Goal: Transaction & Acquisition: Purchase product/service

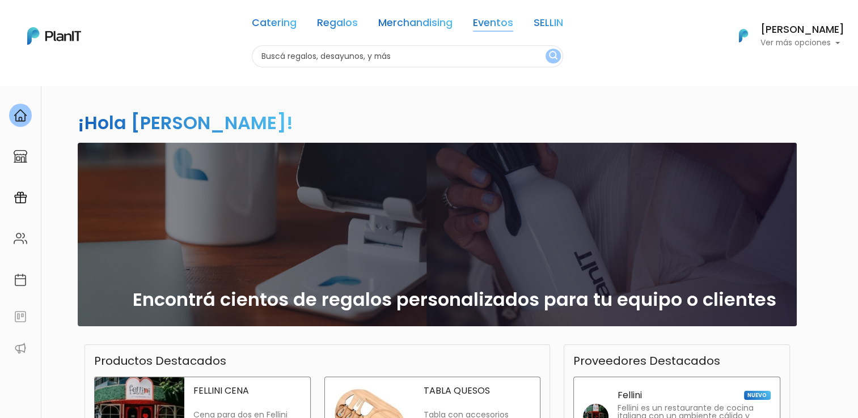
click at [489, 27] on link "Eventos" at bounding box center [493, 25] width 40 height 14
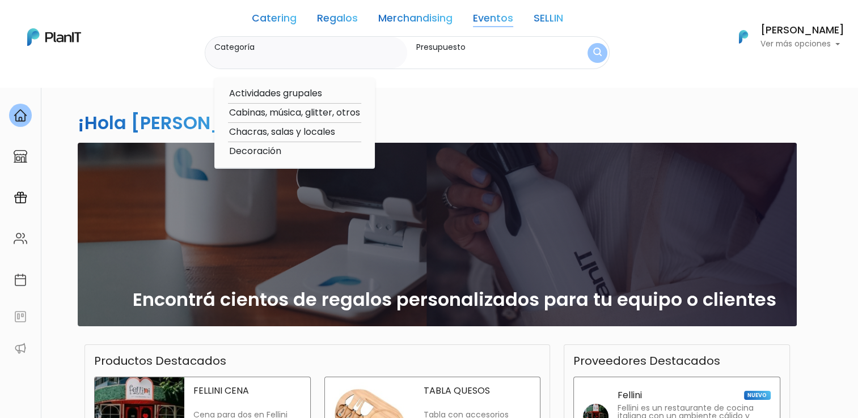
click at [553, 18] on link "SELLIN" at bounding box center [547, 21] width 29 height 14
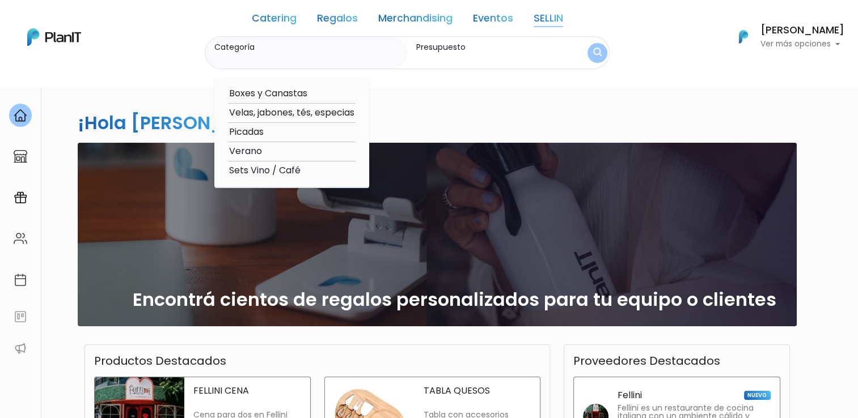
click at [501, 18] on link "Eventos" at bounding box center [493, 21] width 40 height 14
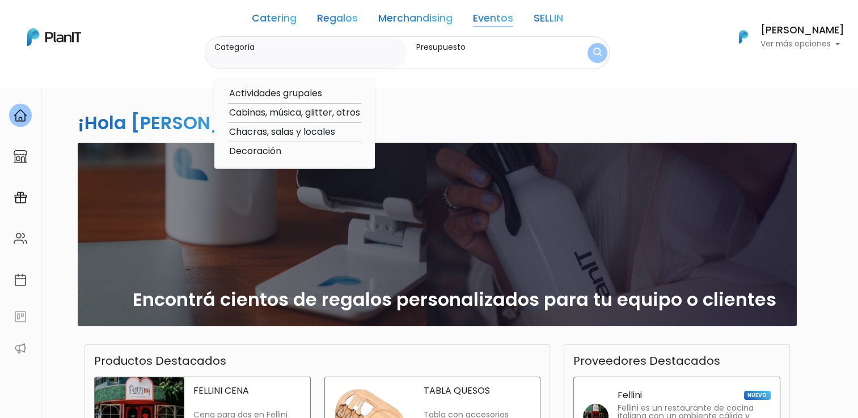
click at [270, 16] on link "Catering" at bounding box center [274, 21] width 45 height 14
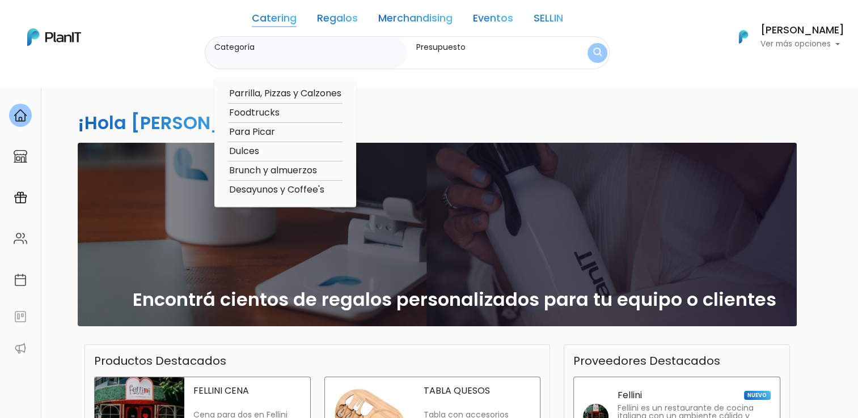
click at [324, 18] on link "Regalos" at bounding box center [337, 21] width 41 height 14
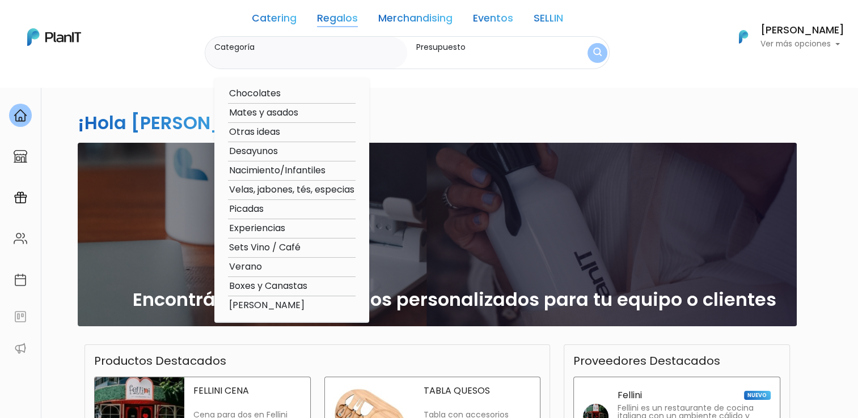
click at [495, 20] on link "Eventos" at bounding box center [493, 21] width 40 height 14
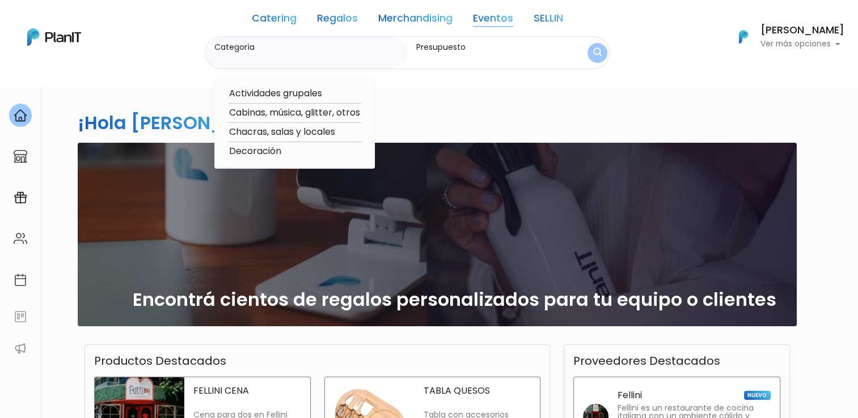
click at [312, 94] on option "Actividades grupales" at bounding box center [294, 94] width 133 height 14
type input "Actividades grupales"
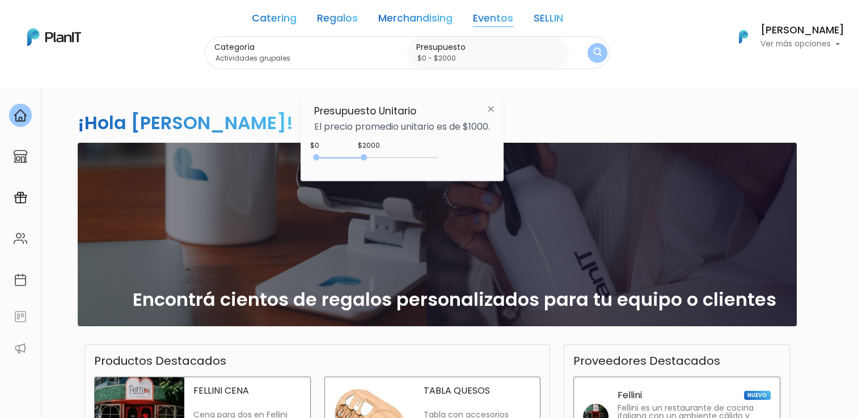
type input "$0 - $1950"
drag, startPoint x: 341, startPoint y: 156, endPoint x: 364, endPoint y: 160, distance: 24.1
click at [364, 160] on div "0 : 1950 0 1950" at bounding box center [378, 159] width 119 height 11
click at [600, 53] on img "submit" at bounding box center [596, 53] width 11 height 14
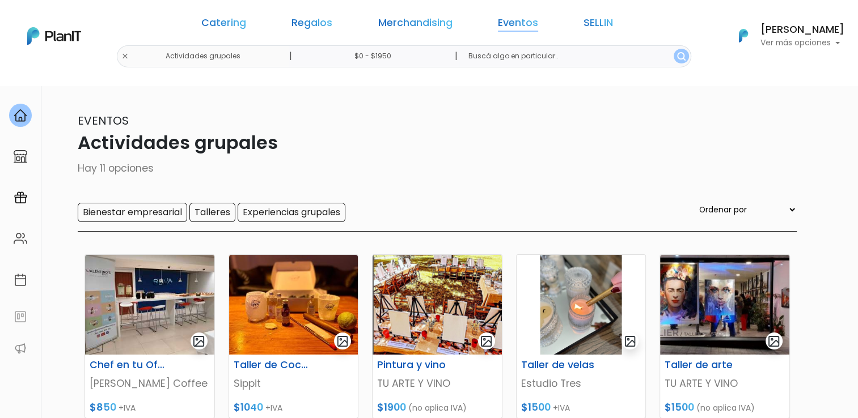
click at [502, 20] on link "Eventos" at bounding box center [518, 25] width 40 height 14
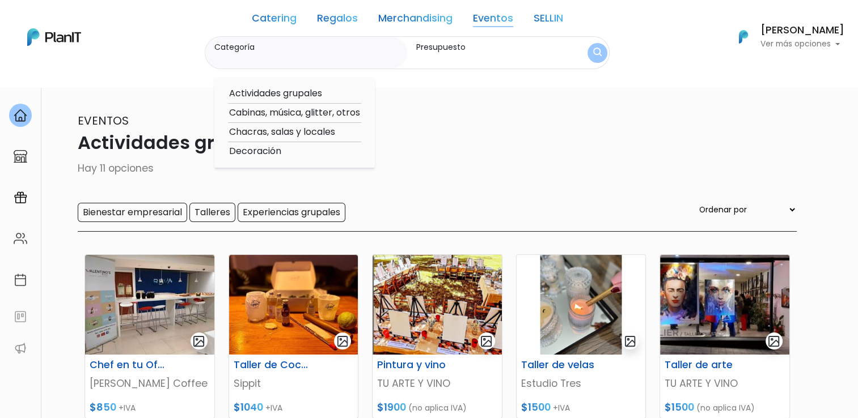
click at [325, 114] on option "Cabinas, música, glitter, otros" at bounding box center [294, 113] width 133 height 14
type input "Cabinas, música, glitter, otros"
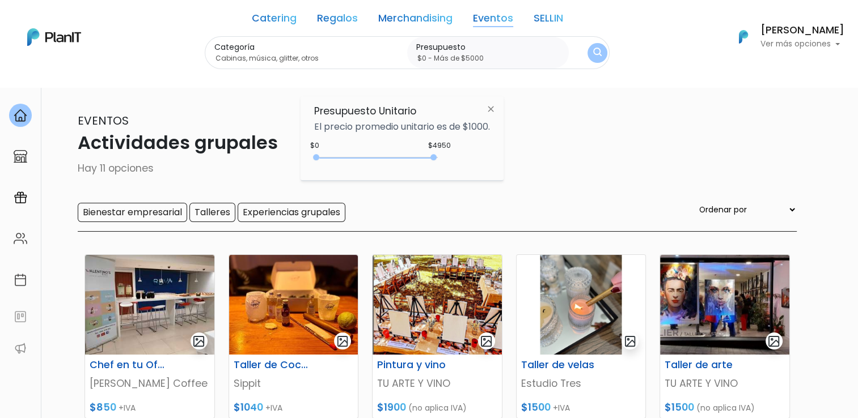
type input "$0 - Más de $5000"
drag, startPoint x: 360, startPoint y: 156, endPoint x: 438, endPoint y: 152, distance: 77.7
click at [438, 152] on div "+$5000 $0 0 : 5000 0 5000 0,5000" at bounding box center [402, 159] width 176 height 23
click at [592, 53] on button "submit" at bounding box center [597, 53] width 20 height 20
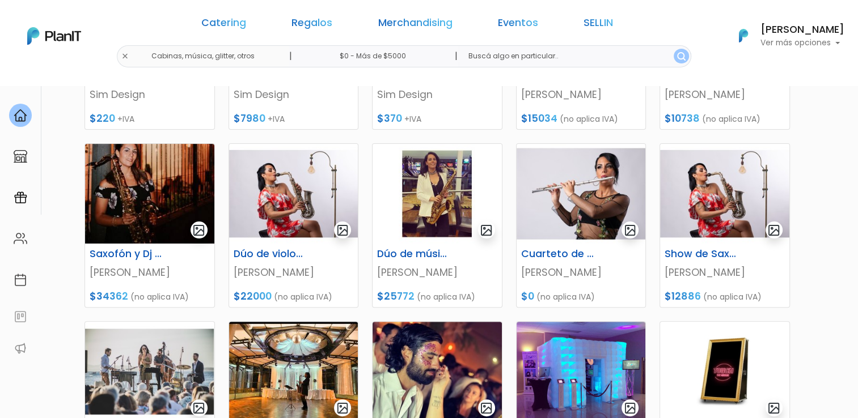
scroll to position [6, 0]
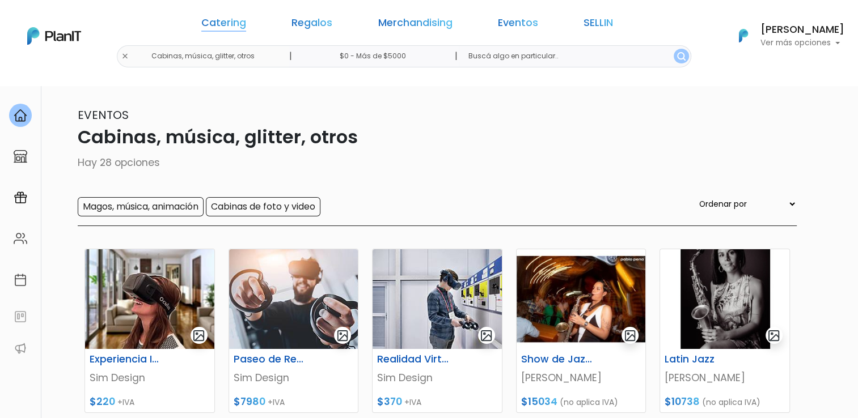
click at [246, 23] on link "Catering" at bounding box center [223, 25] width 45 height 14
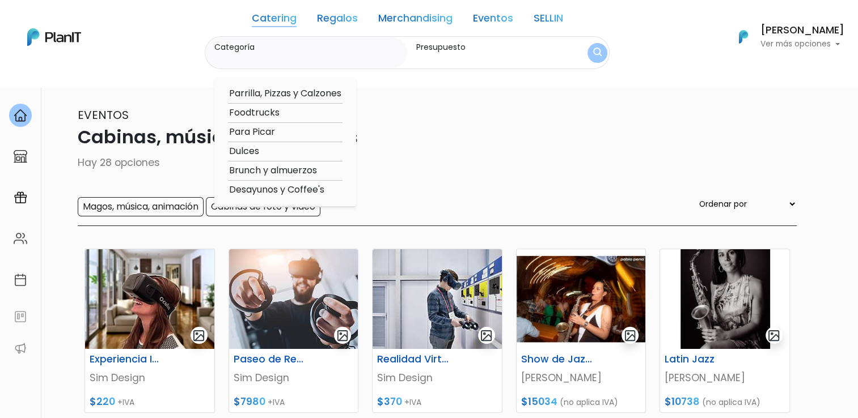
click at [297, 92] on option "Parrilla, Pizzas y Calzones" at bounding box center [285, 94] width 114 height 14
type input "Parrilla, Pizzas y Calzones"
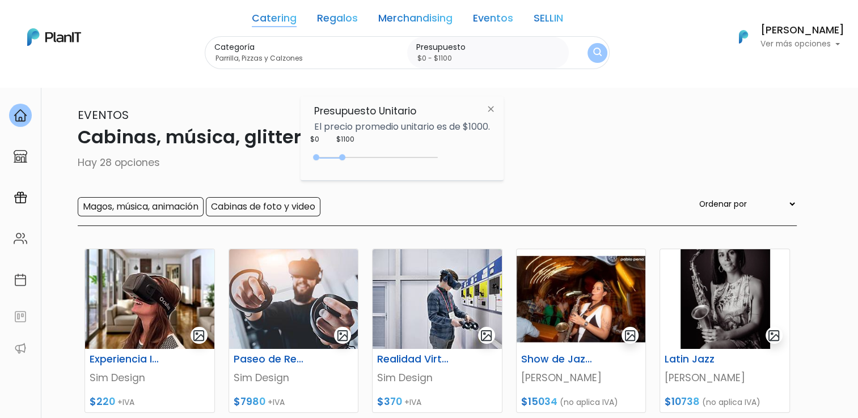
type input "$0 - $1150"
drag, startPoint x: 338, startPoint y: 157, endPoint x: 346, endPoint y: 159, distance: 7.6
click at [346, 159] on div "0 : 1150 0 1150" at bounding box center [378, 159] width 119 height 11
click at [597, 51] on img "submit" at bounding box center [597, 53] width 12 height 16
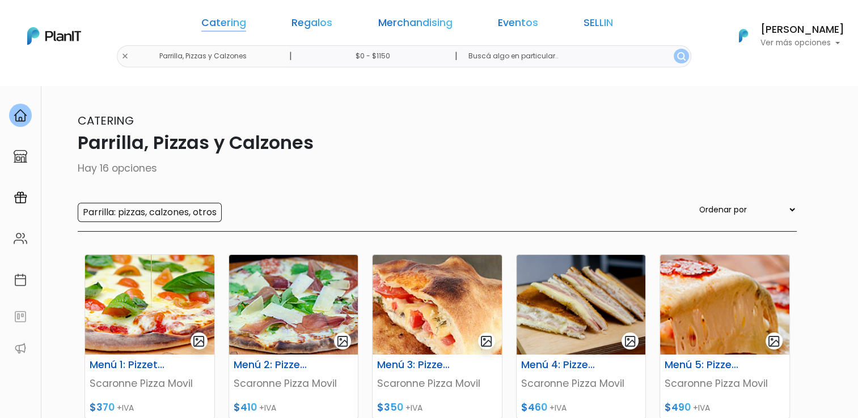
click at [246, 20] on link "Catering" at bounding box center [223, 25] width 45 height 14
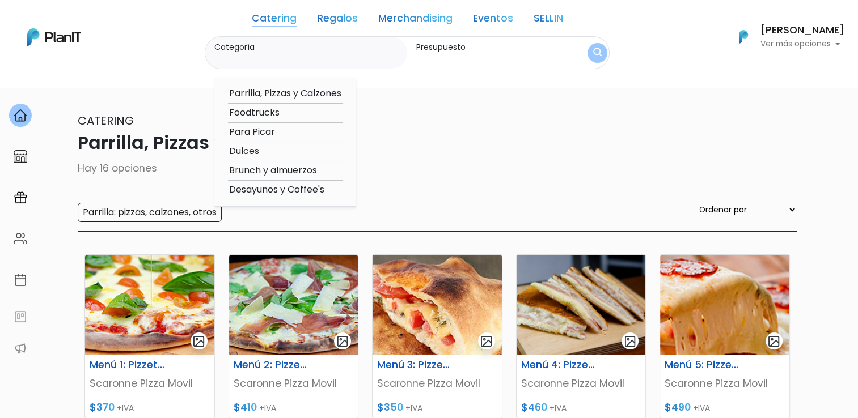
click at [271, 114] on option "Foodtrucks" at bounding box center [285, 113] width 114 height 14
type input "Foodtrucks"
type input "$0 - $1150"
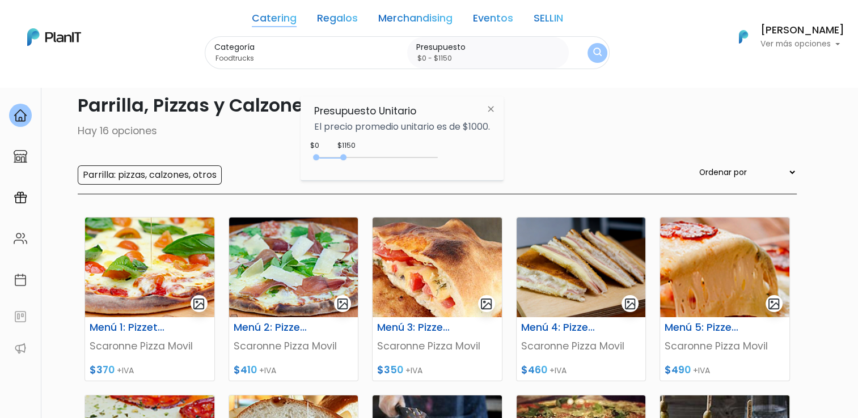
scroll to position [57, 0]
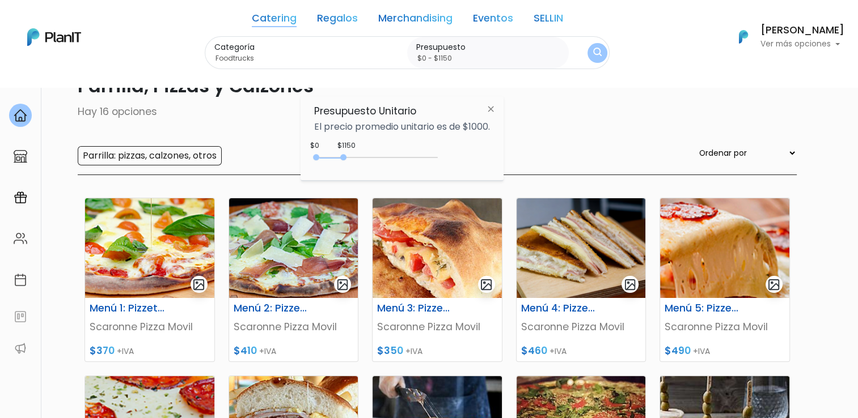
click at [601, 52] on img "submit" at bounding box center [597, 53] width 9 height 11
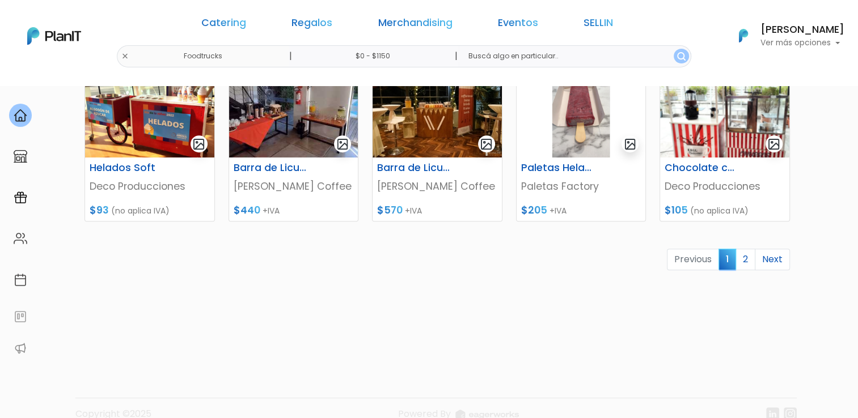
scroll to position [572, 0]
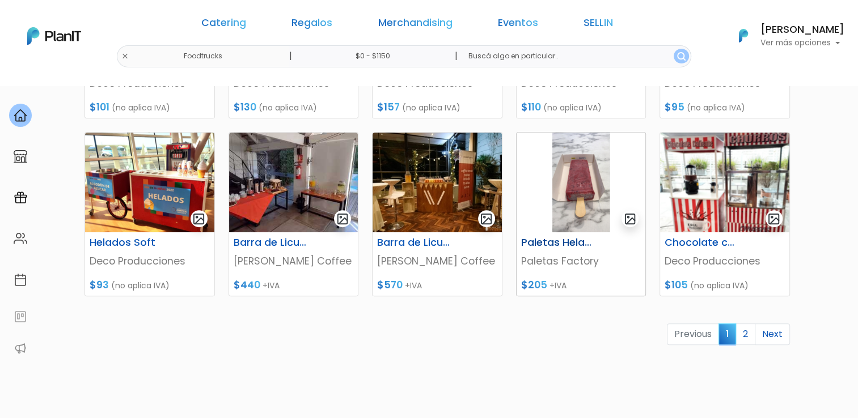
scroll to position [459, 0]
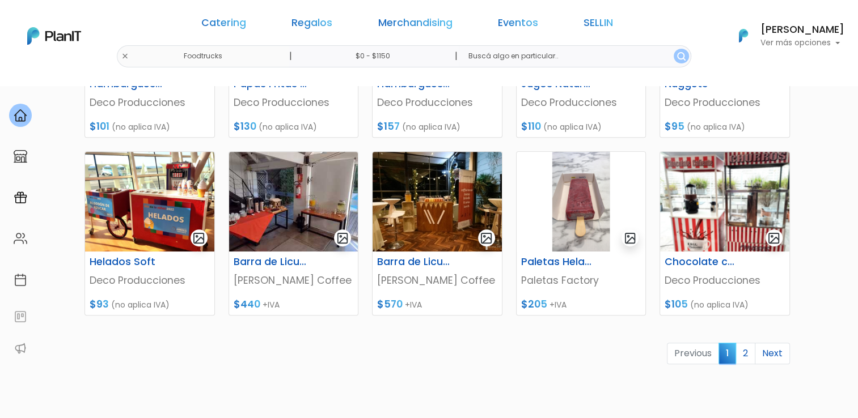
click at [748, 347] on link "2" at bounding box center [745, 354] width 20 height 22
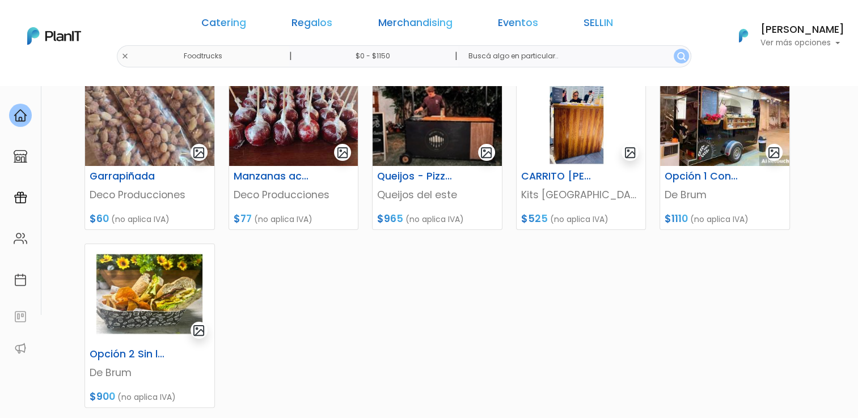
scroll to position [170, 0]
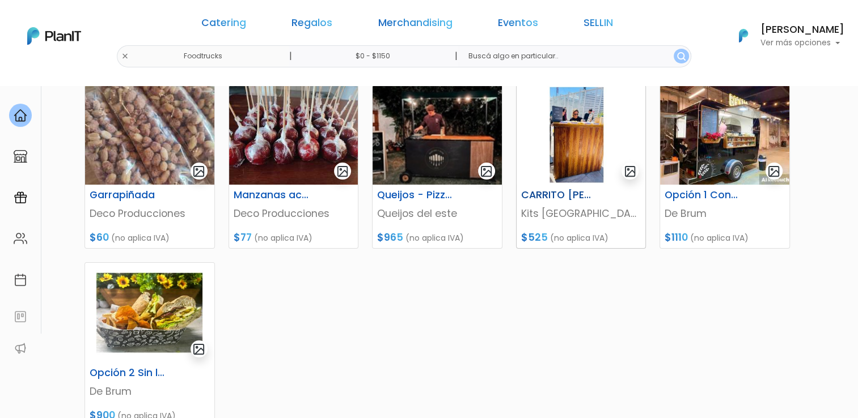
click at [561, 150] on img at bounding box center [580, 135] width 129 height 100
click at [728, 148] on img at bounding box center [724, 135] width 129 height 100
click at [123, 128] on img at bounding box center [149, 135] width 129 height 100
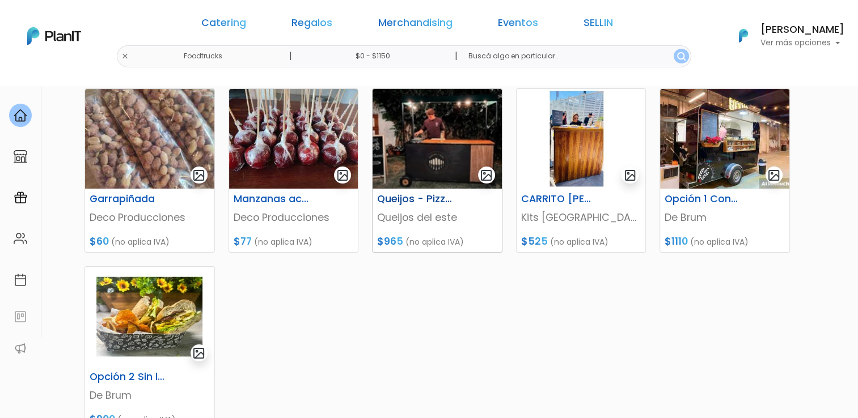
scroll to position [113, 0]
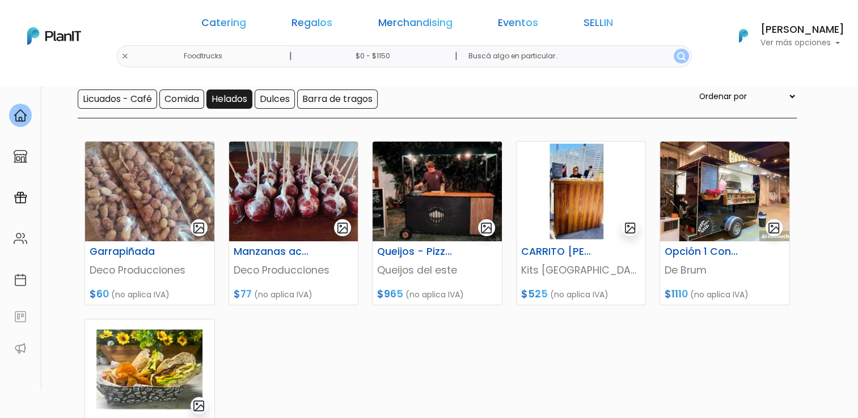
click at [247, 100] on input "Helados" at bounding box center [229, 99] width 46 height 19
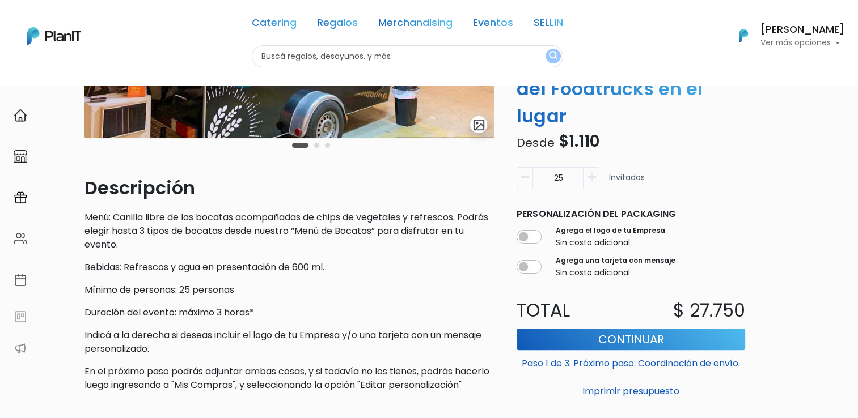
scroll to position [113, 0]
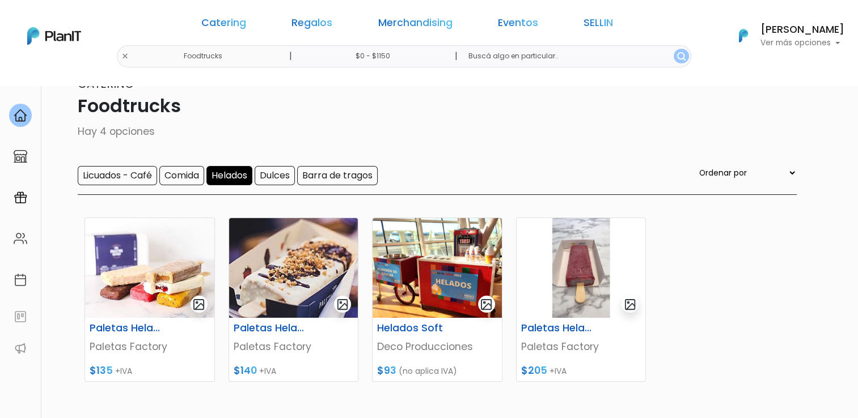
scroll to position [57, 0]
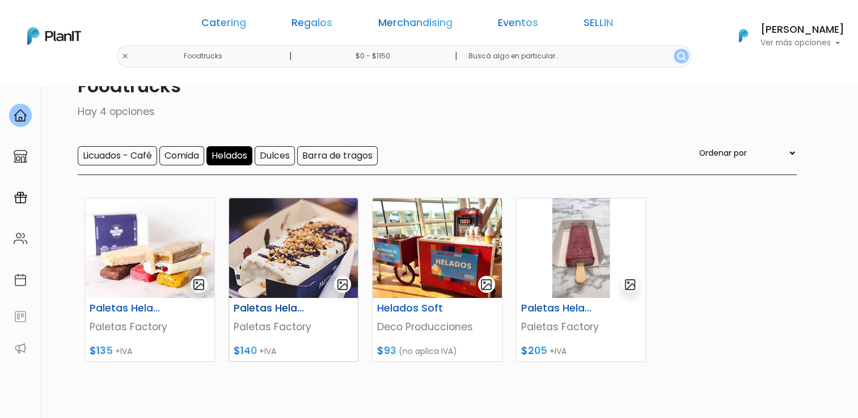
click at [311, 222] on img at bounding box center [293, 248] width 129 height 100
click at [132, 237] on img at bounding box center [149, 248] width 129 height 100
click at [139, 156] on input "Licuados - Café" at bounding box center [117, 155] width 79 height 19
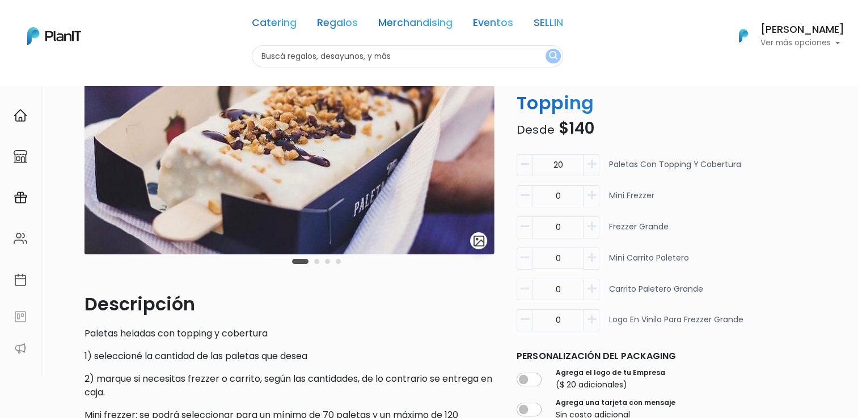
scroll to position [57, 0]
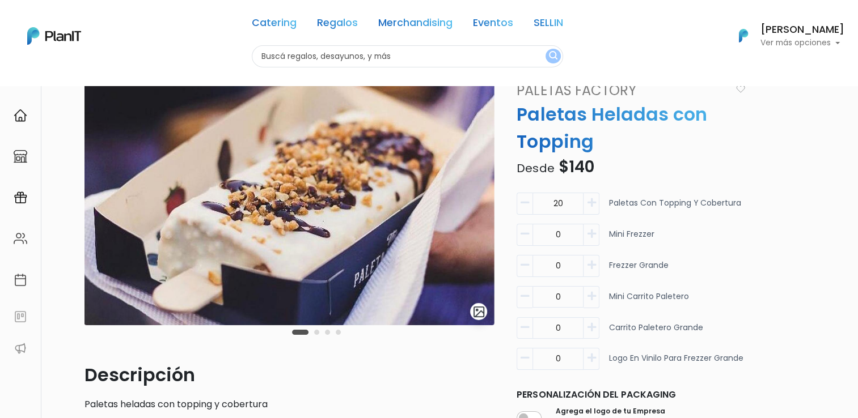
click at [592, 294] on icon "button" at bounding box center [591, 296] width 9 height 10
type input "1"
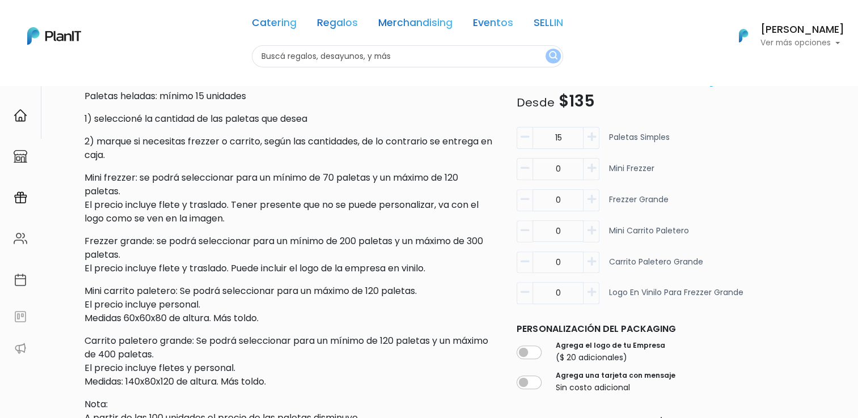
scroll to position [227, 0]
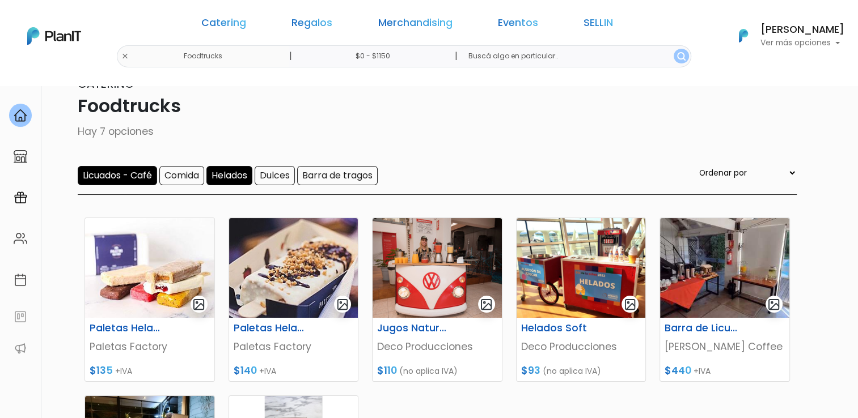
scroll to position [57, 0]
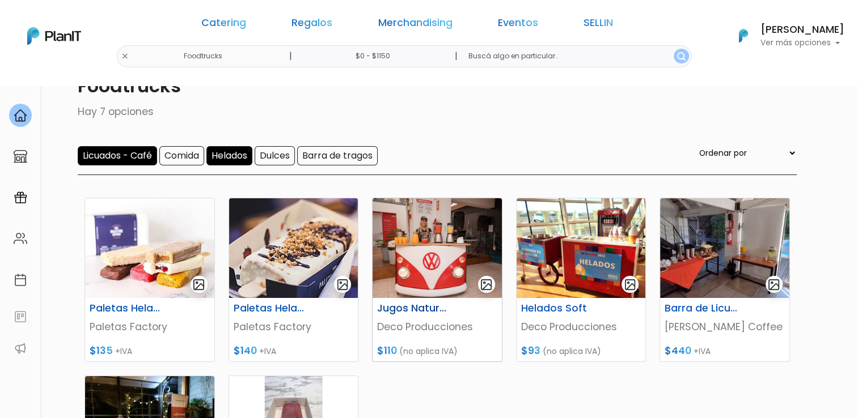
click at [428, 230] on img at bounding box center [436, 248] width 129 height 100
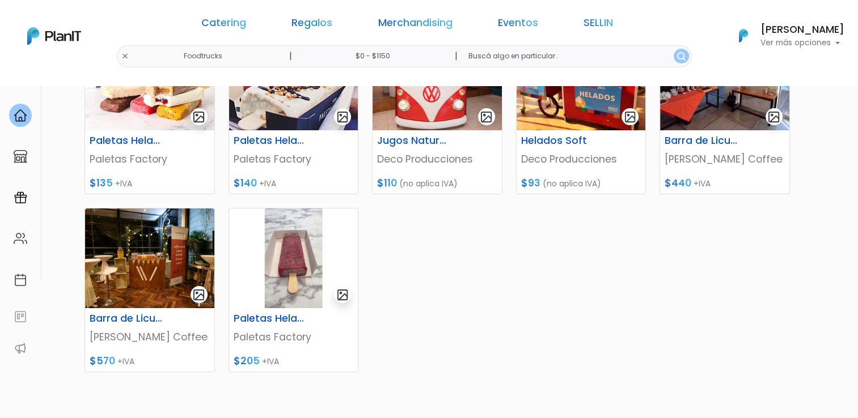
scroll to position [227, 0]
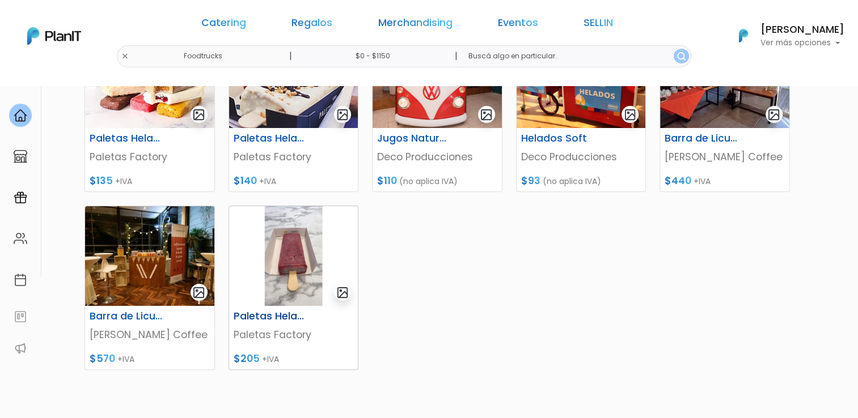
click at [281, 251] on img at bounding box center [293, 256] width 129 height 100
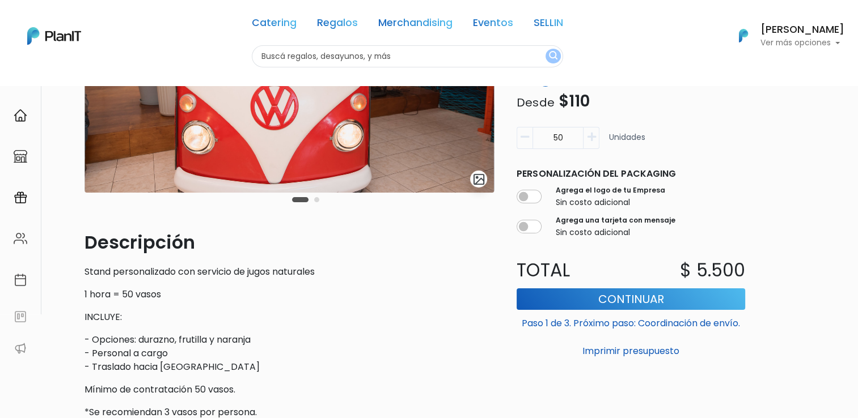
scroll to position [38, 0]
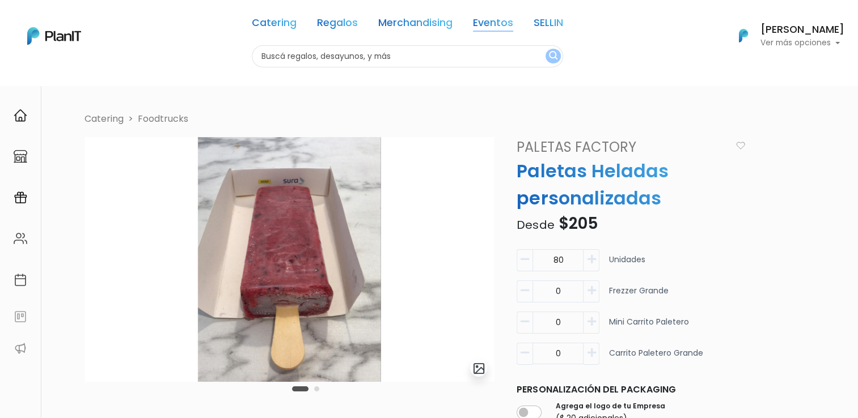
click at [489, 19] on link "Eventos" at bounding box center [493, 25] width 40 height 14
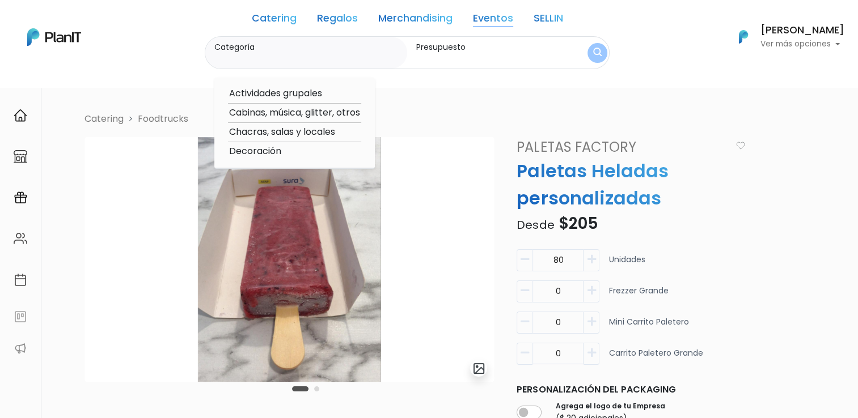
click at [326, 133] on option "Chacras, salas y locales" at bounding box center [294, 132] width 133 height 14
type input "Chacras, salas y locales"
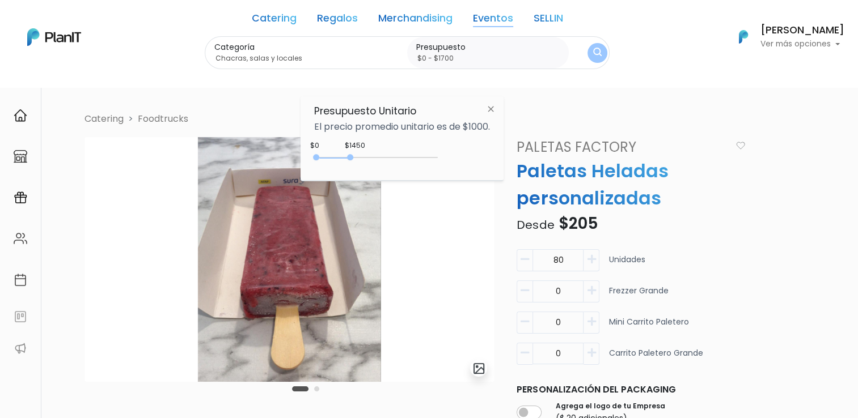
type input "$0 - $1750"
drag, startPoint x: 342, startPoint y: 157, endPoint x: 360, endPoint y: 159, distance: 18.8
click at [360, 159] on div "0 : 1750 0 1750" at bounding box center [378, 159] width 119 height 11
click at [591, 52] on button "submit" at bounding box center [597, 53] width 24 height 24
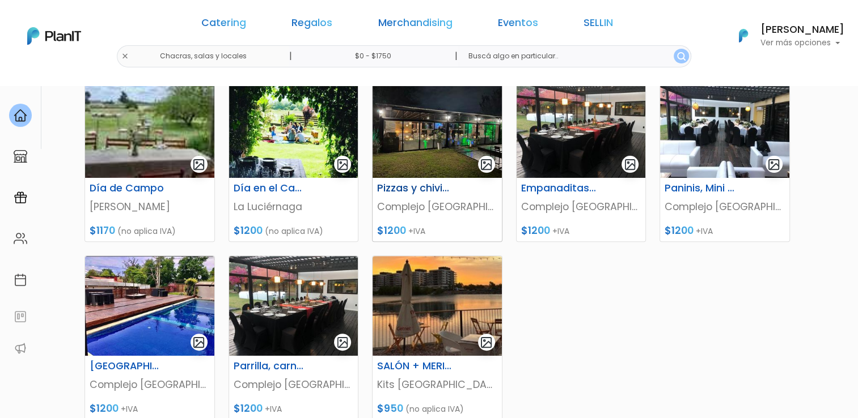
scroll to position [397, 0]
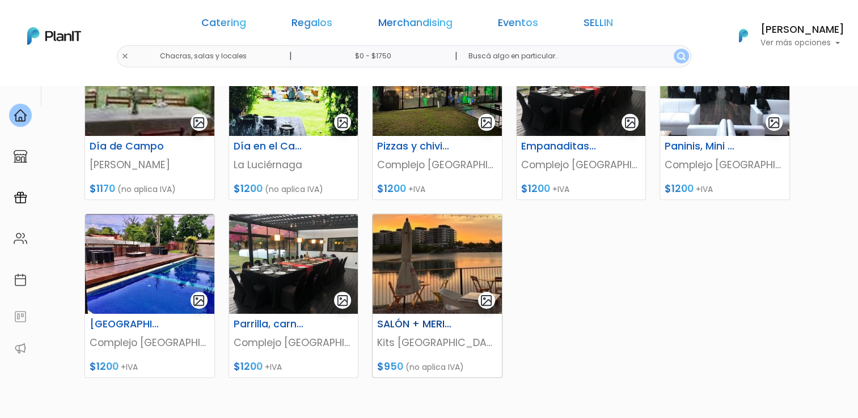
click at [457, 252] on img at bounding box center [436, 264] width 129 height 100
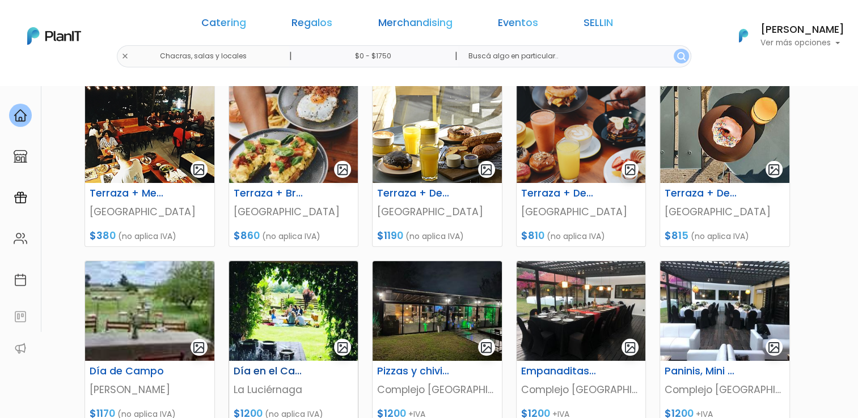
scroll to position [170, 0]
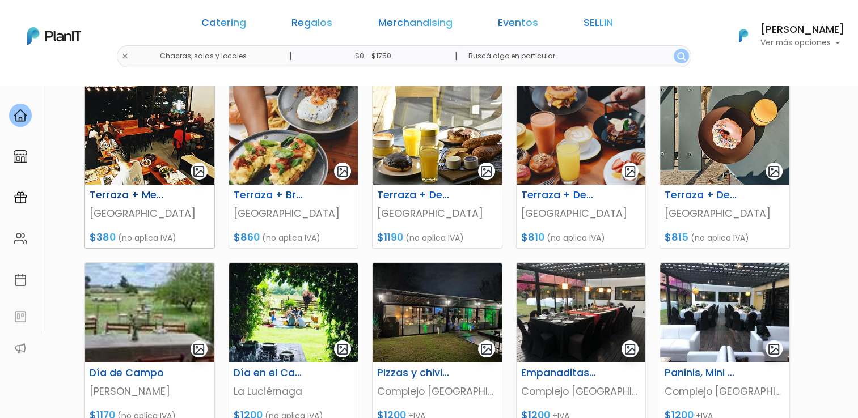
click at [155, 120] on img at bounding box center [149, 135] width 129 height 100
click at [279, 133] on img at bounding box center [293, 135] width 129 height 100
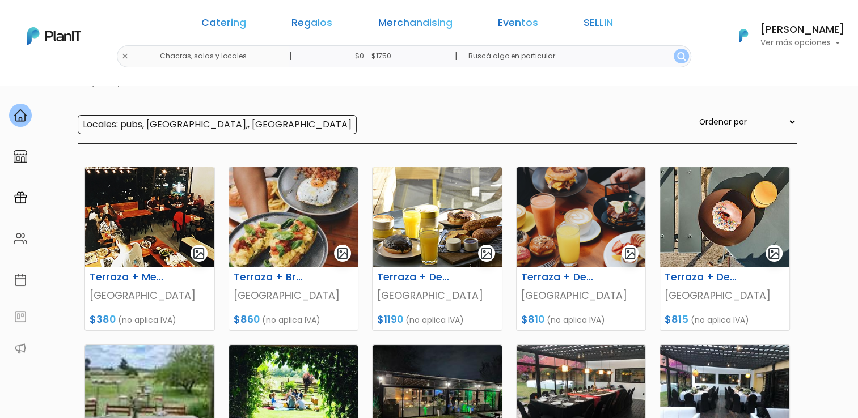
scroll to position [0, 0]
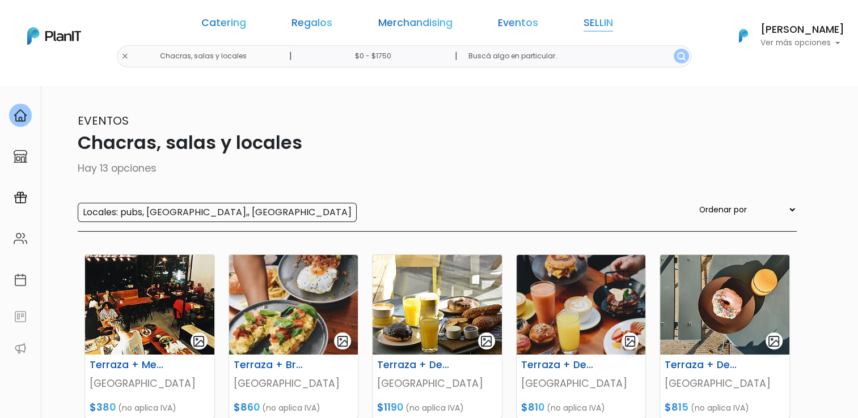
click at [583, 24] on link "SELLIN" at bounding box center [597, 25] width 29 height 14
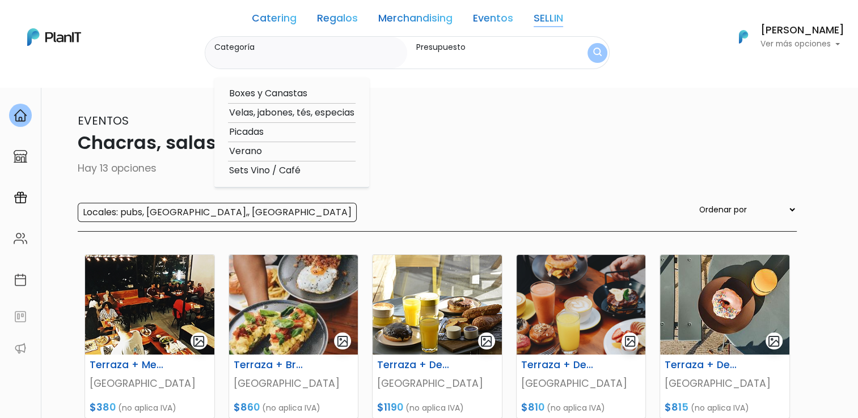
click at [261, 91] on option "Boxes y Canastas" at bounding box center [292, 94] width 128 height 14
type input "Boxes y Canastas"
type input "$0 - $1750"
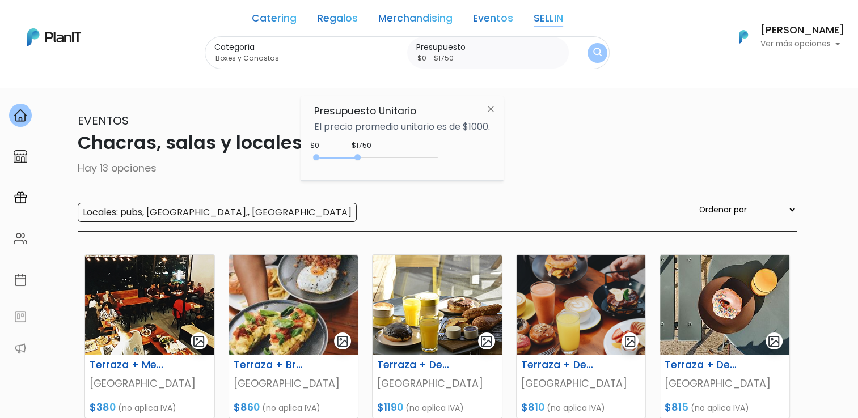
click at [599, 54] on img "submit" at bounding box center [597, 53] width 9 height 11
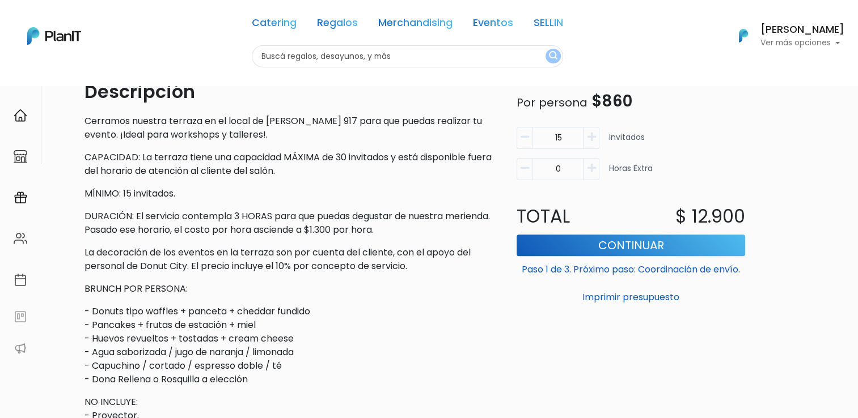
scroll to position [397, 0]
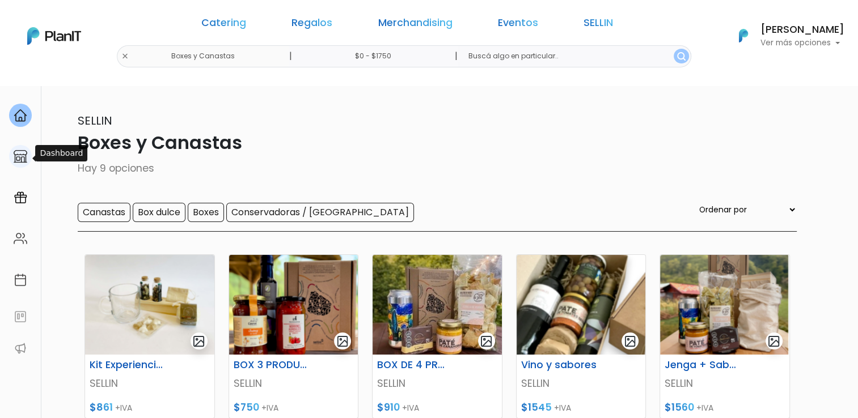
click at [20, 162] on img at bounding box center [21, 157] width 14 height 14
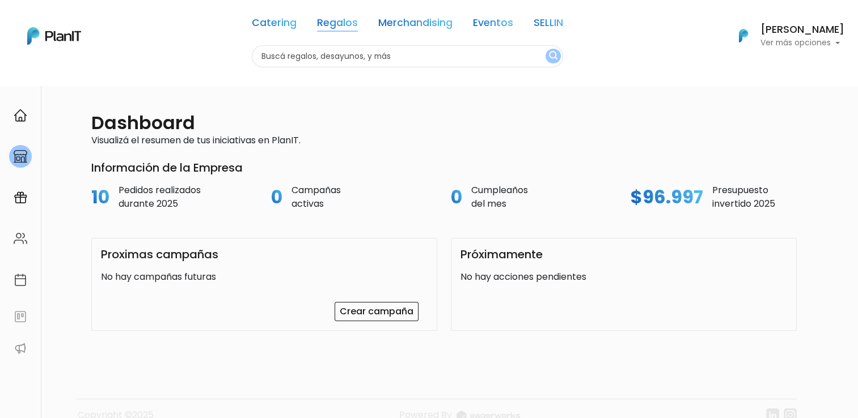
click at [342, 27] on link "Regalos" at bounding box center [337, 25] width 41 height 14
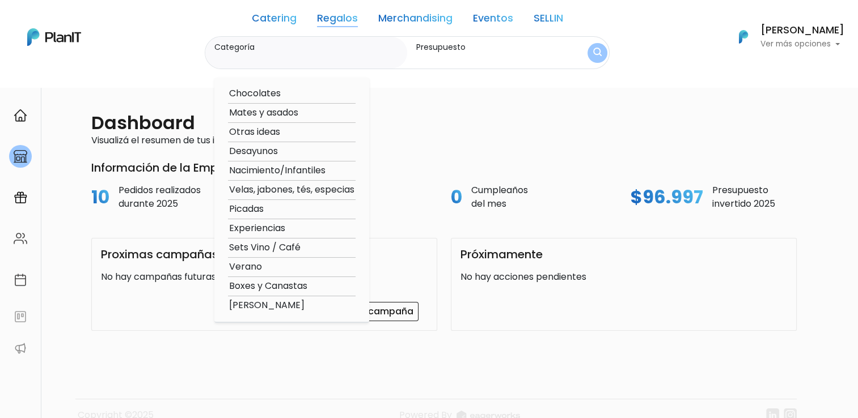
click at [425, 19] on link "Merchandising" at bounding box center [415, 21] width 74 height 14
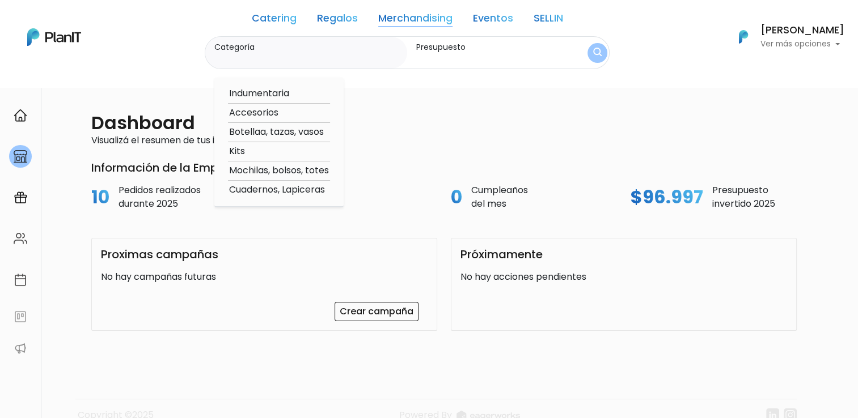
click at [342, 15] on link "Regalos" at bounding box center [337, 21] width 41 height 14
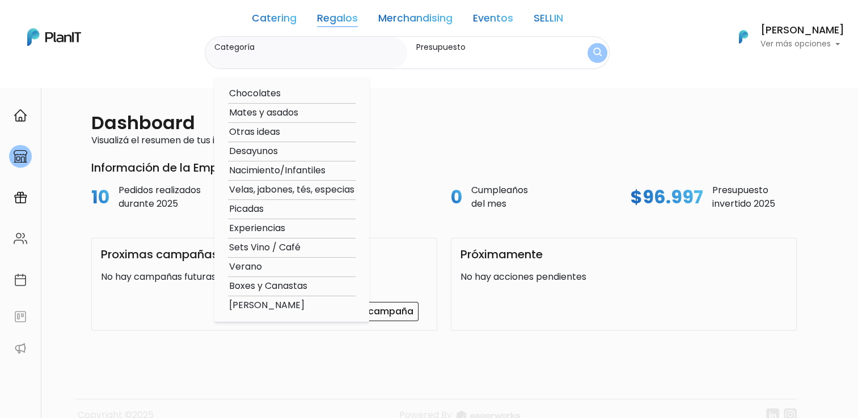
click at [260, 268] on option "Verano" at bounding box center [292, 267] width 128 height 14
type input "Verano"
type input "$0 - $1000"
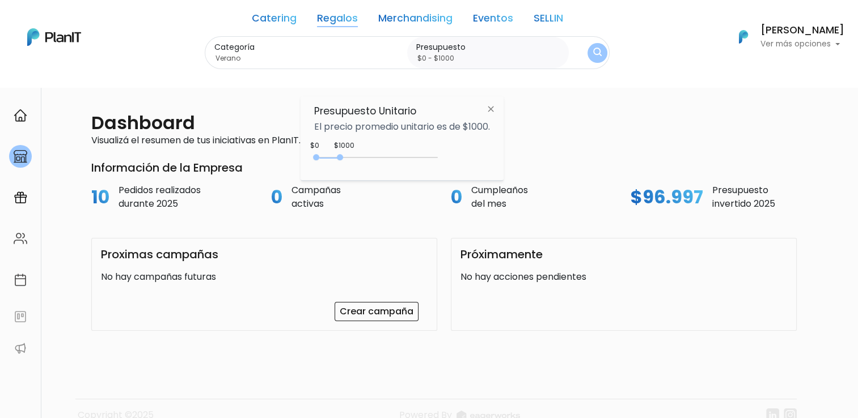
click at [449, 56] on input "$0 - $1000" at bounding box center [490, 58] width 148 height 11
click at [593, 51] on button "submit" at bounding box center [597, 53] width 20 height 20
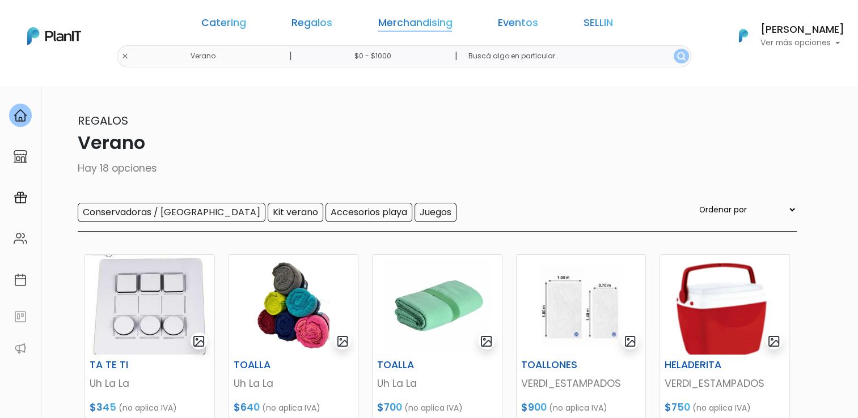
click at [415, 23] on link "Merchandising" at bounding box center [414, 25] width 74 height 14
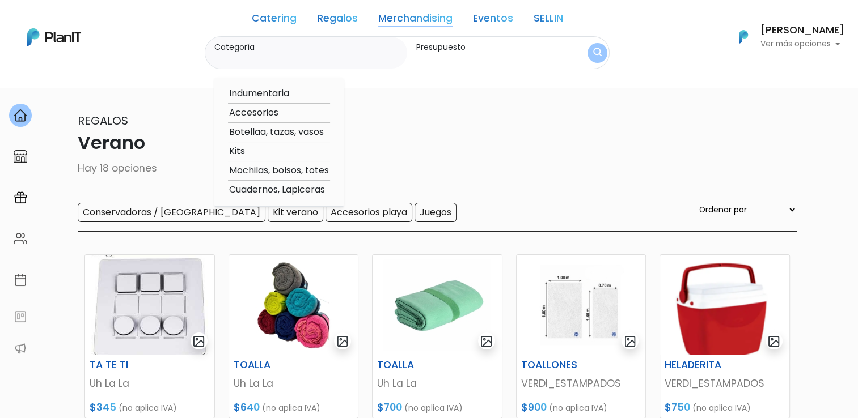
click at [284, 133] on option "Botellaa, tazas, vasos" at bounding box center [279, 132] width 102 height 14
type input "Botellaa, tazas, vasos"
type input "$0 - $1000"
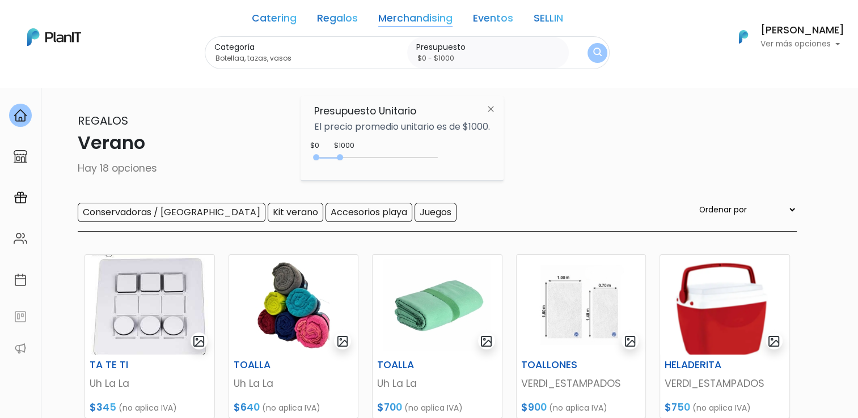
click at [593, 53] on button "submit" at bounding box center [597, 53] width 20 height 20
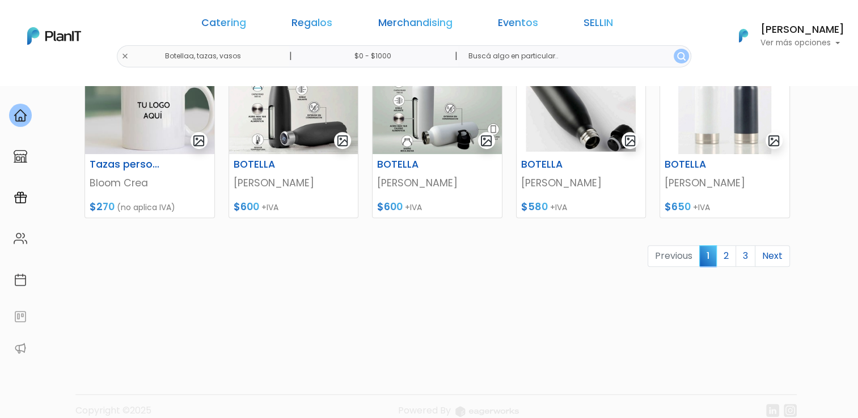
scroll to position [572, 0]
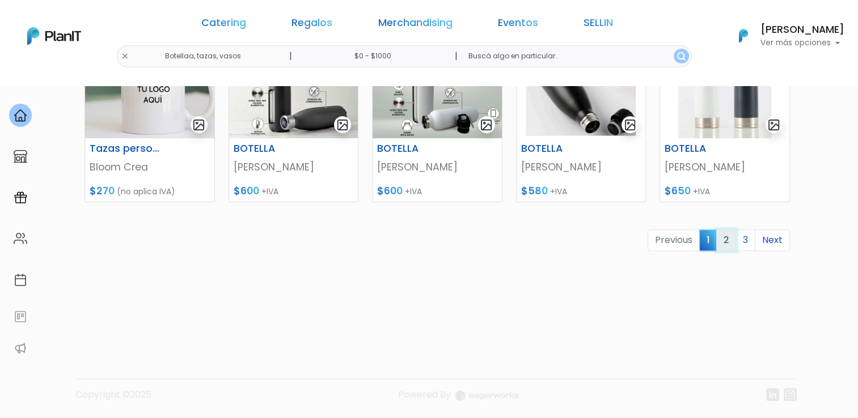
click at [727, 237] on link "2" at bounding box center [726, 241] width 20 height 22
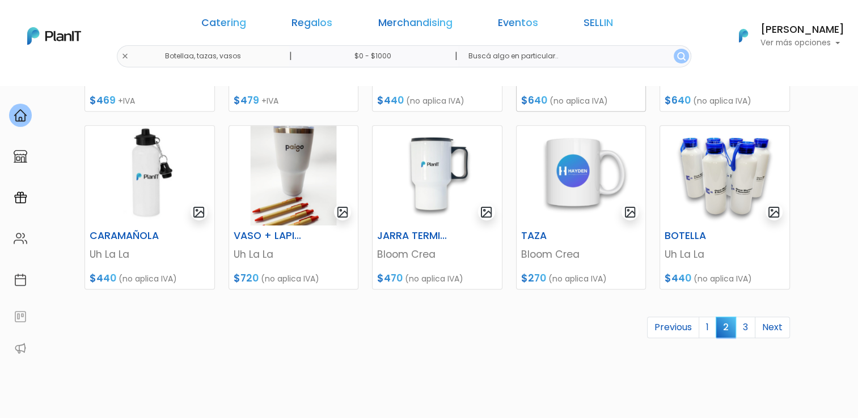
scroll to position [459, 0]
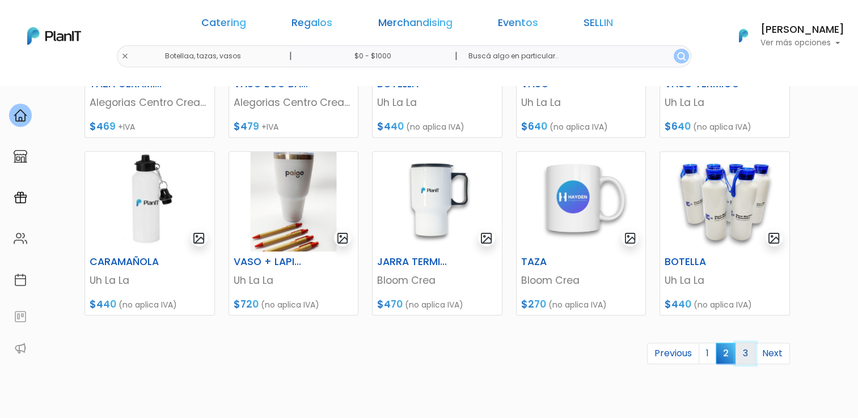
click at [746, 354] on link "3" at bounding box center [745, 354] width 20 height 22
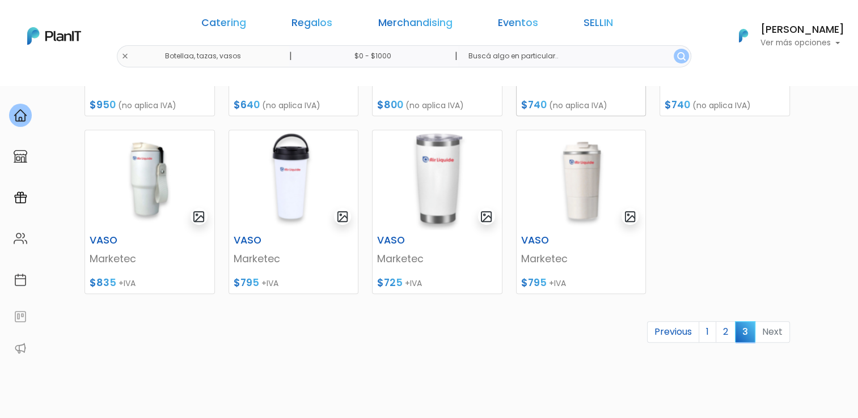
scroll to position [510, 0]
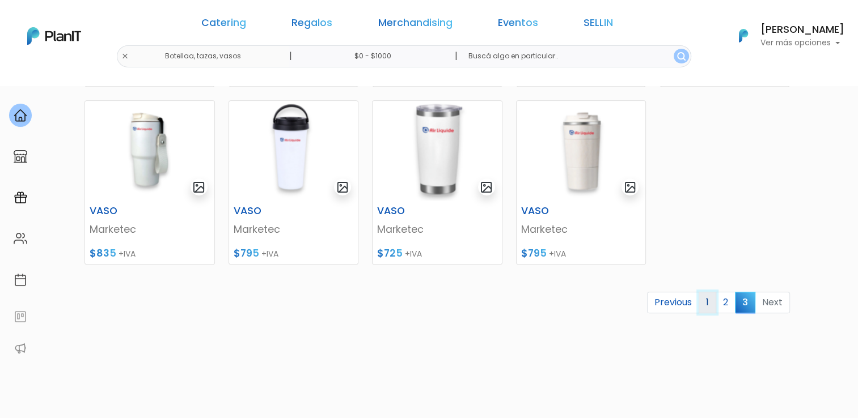
click at [707, 300] on link "1" at bounding box center [707, 303] width 18 height 22
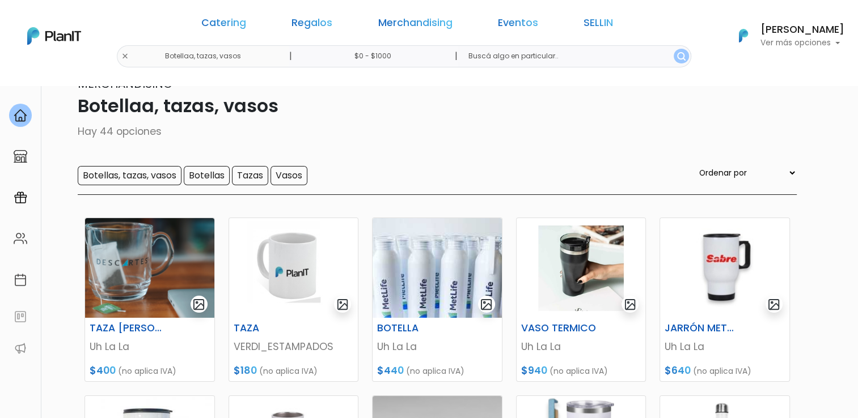
scroll to position [57, 0]
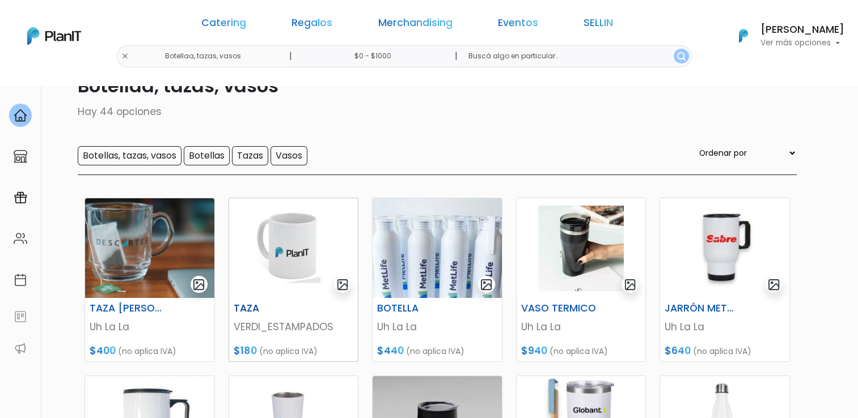
click at [308, 241] on img at bounding box center [293, 248] width 129 height 100
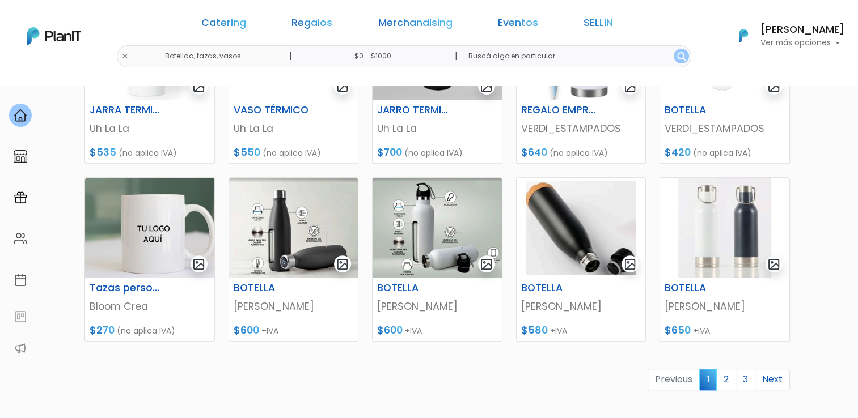
scroll to position [453, 0]
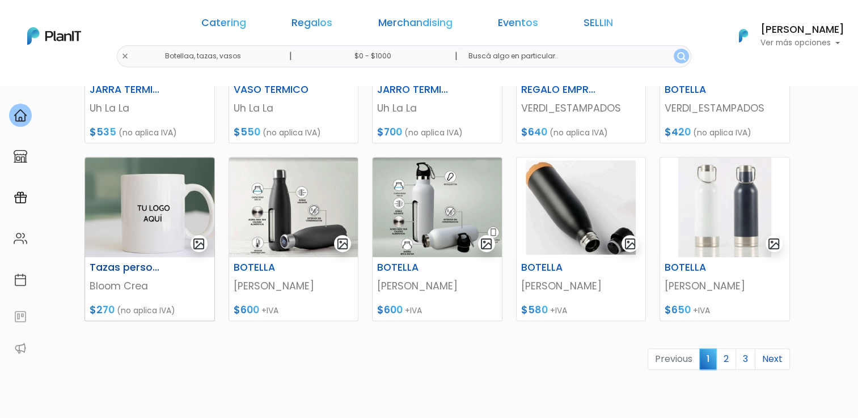
click at [176, 206] on img at bounding box center [149, 208] width 129 height 100
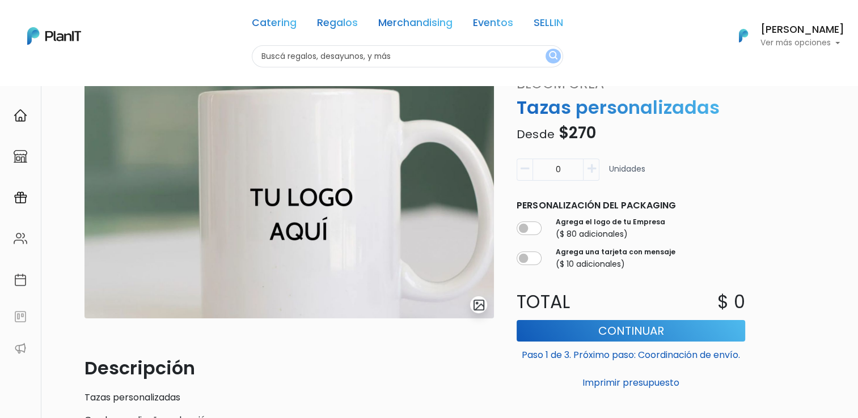
scroll to position [29, 0]
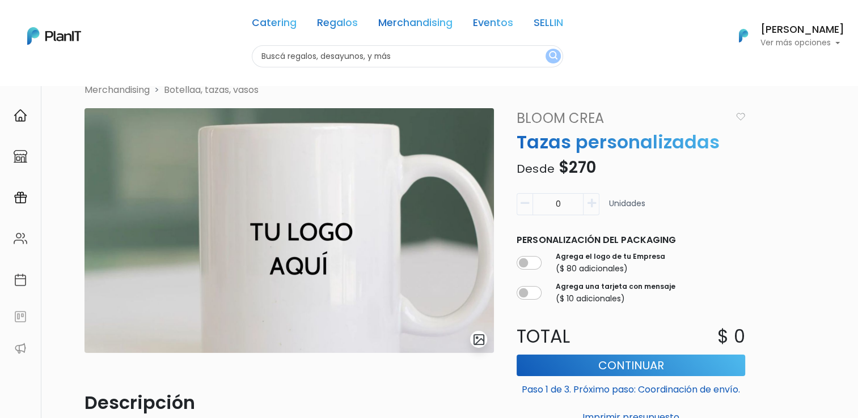
click at [757, 209] on div "Merchandising Botellaa, tazas, vasos slide 1 of 1 Descripción Tazas personaliza…" at bounding box center [440, 324] width 725 height 483
click at [415, 23] on link "Merchandising" at bounding box center [415, 25] width 74 height 14
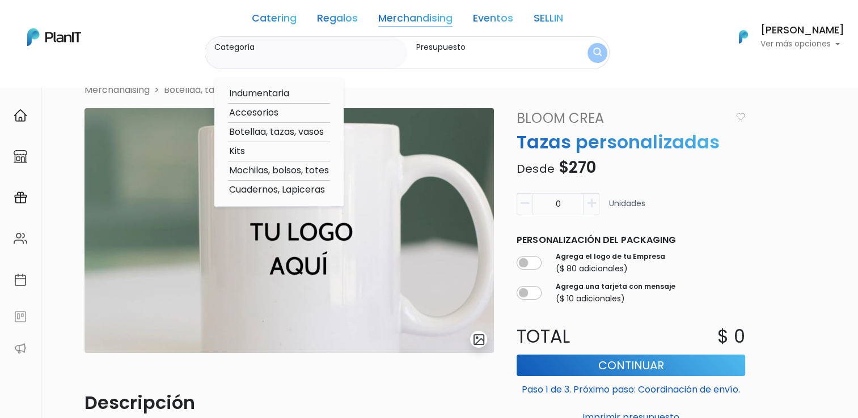
click at [425, 17] on link "Merchandising" at bounding box center [415, 21] width 74 height 14
click at [265, 133] on option "Botellaa, tazas, vasos" at bounding box center [279, 132] width 102 height 14
type input "Botellaa, tazas, vasos"
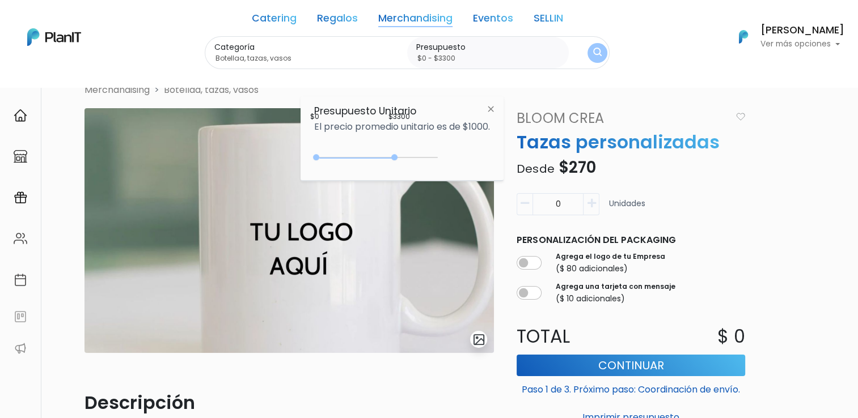
drag, startPoint x: 337, startPoint y: 158, endPoint x: 413, endPoint y: 158, distance: 75.9
click at [398, 160] on div "0 : 3300 0 3300" at bounding box center [378, 159] width 119 height 11
type input "$0 - $3350"
click at [596, 51] on img "submit" at bounding box center [597, 53] width 9 height 11
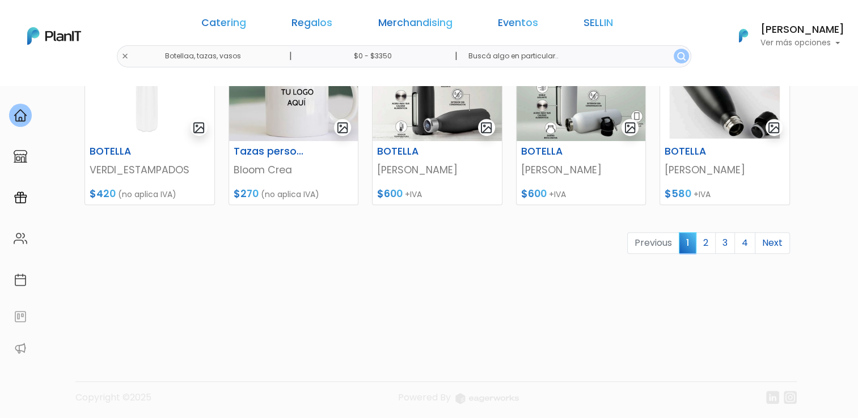
scroll to position [572, 0]
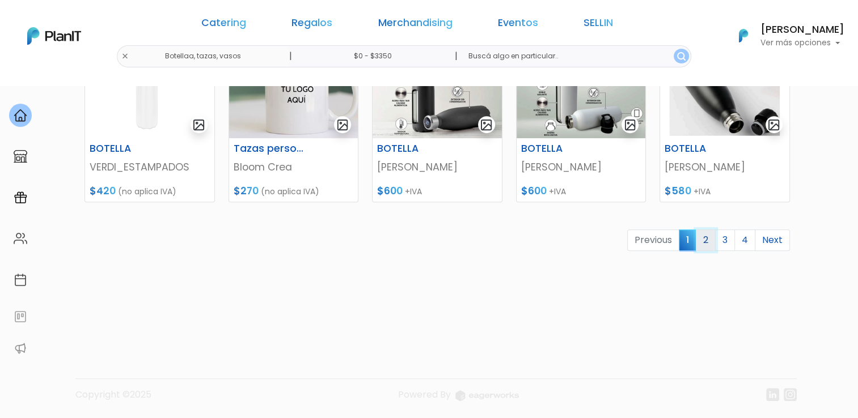
click at [708, 239] on link "2" at bounding box center [705, 241] width 20 height 22
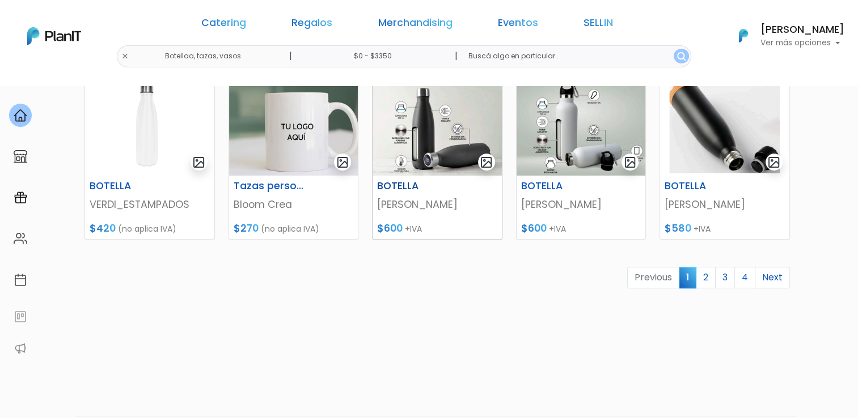
scroll to position [516, 0]
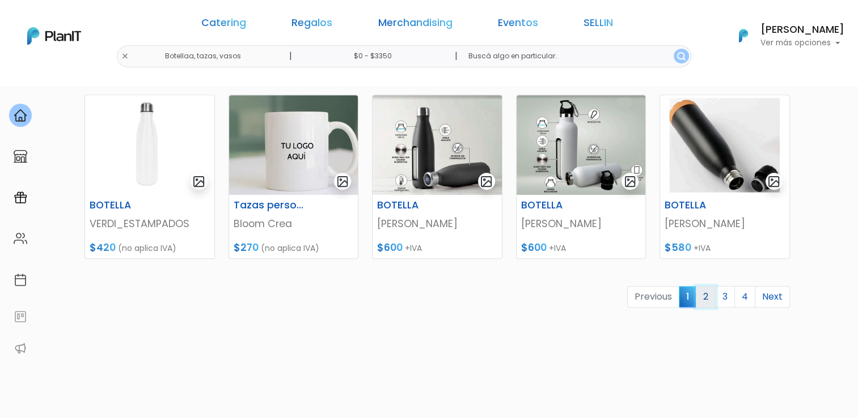
click at [708, 294] on link "2" at bounding box center [705, 297] width 20 height 22
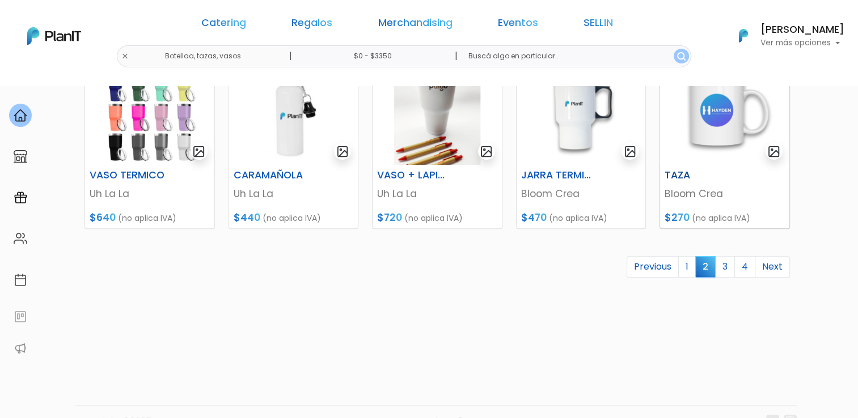
scroll to position [510, 0]
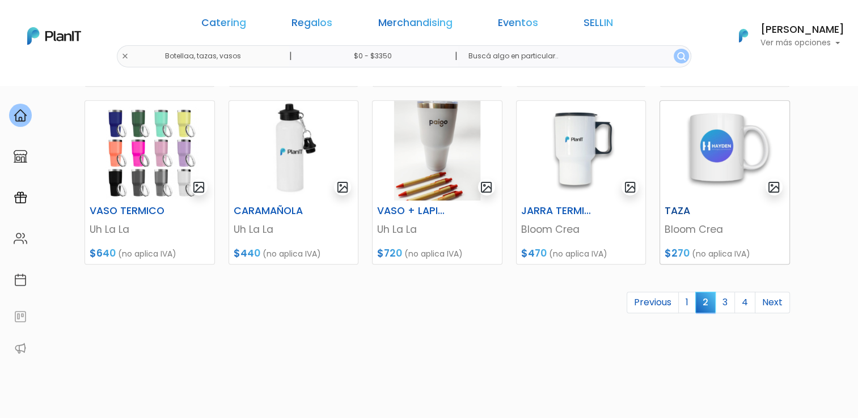
click at [699, 147] on img at bounding box center [724, 151] width 129 height 100
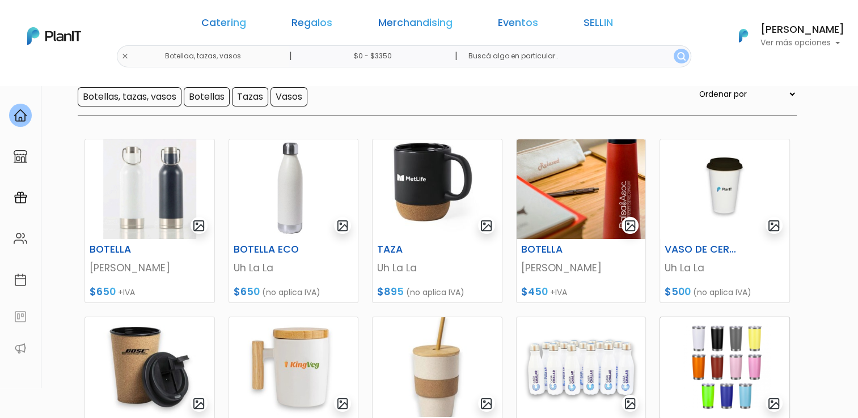
scroll to position [113, 0]
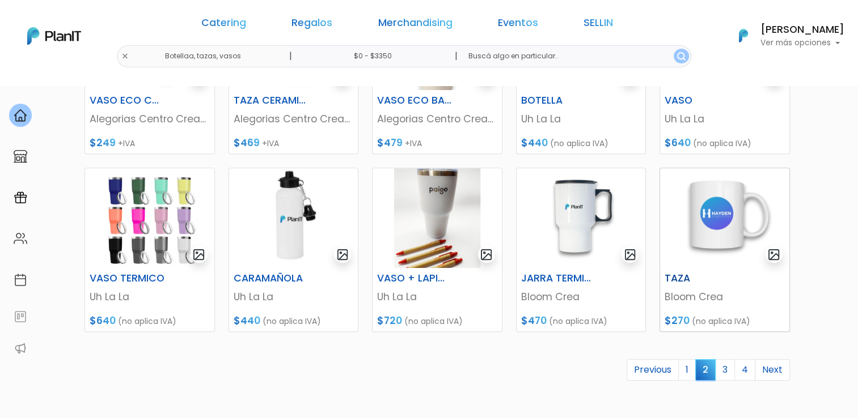
scroll to position [567, 0]
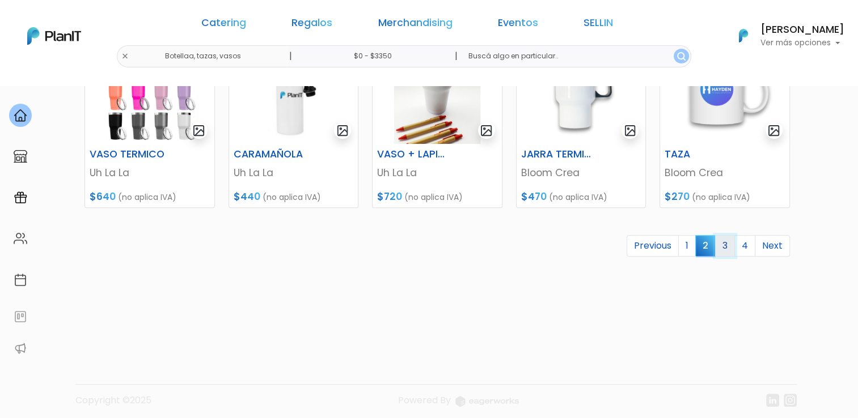
click at [723, 244] on link "3" at bounding box center [725, 246] width 20 height 22
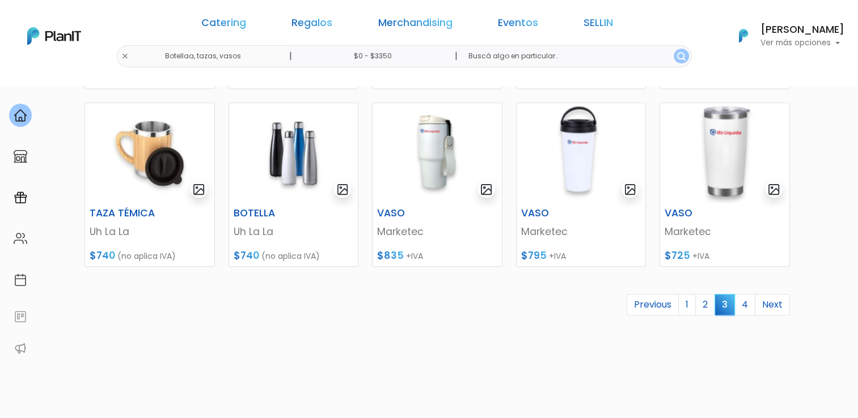
scroll to position [567, 0]
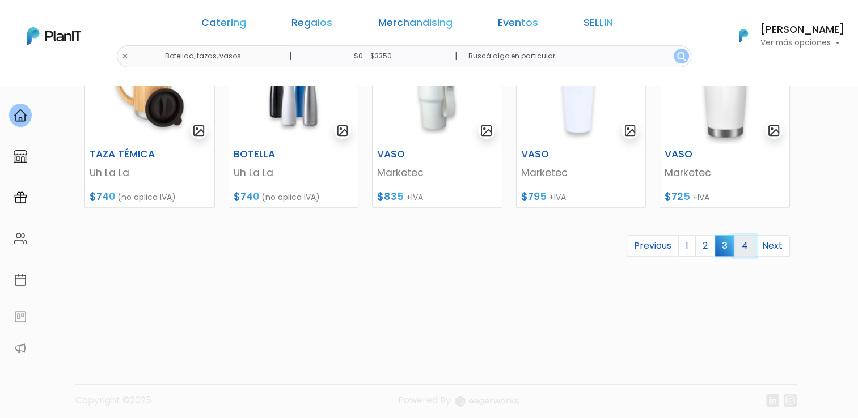
click at [746, 248] on link "4" at bounding box center [744, 246] width 21 height 22
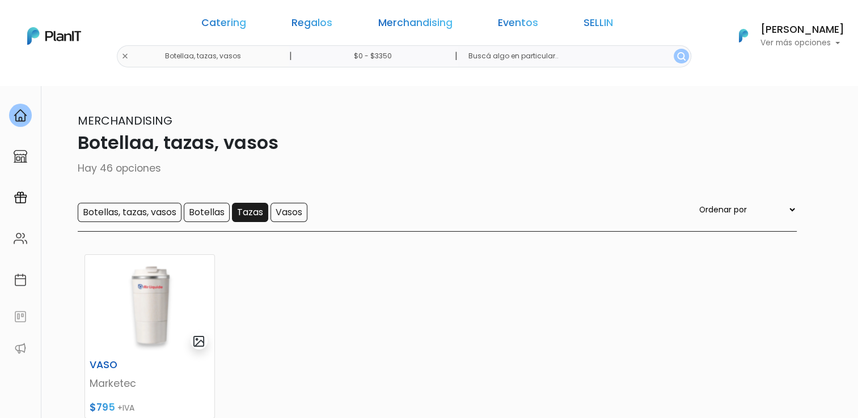
click at [255, 214] on input "Tazas" at bounding box center [250, 212] width 36 height 19
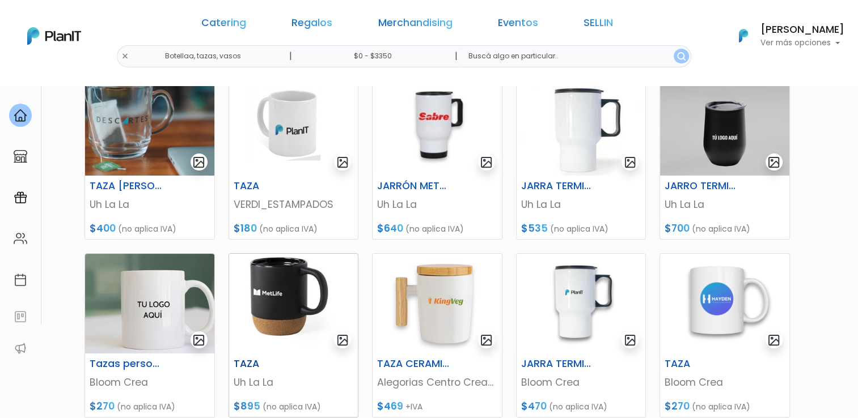
scroll to position [170, 0]
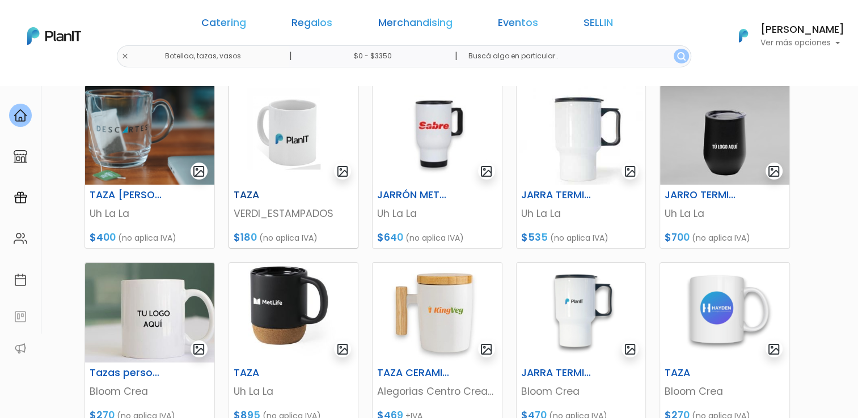
click at [285, 149] on img at bounding box center [293, 135] width 129 height 100
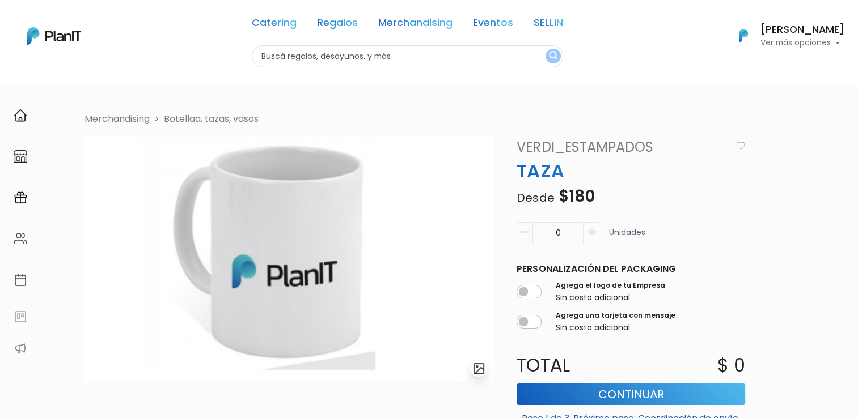
click at [481, 370] on img "submit" at bounding box center [478, 368] width 13 height 13
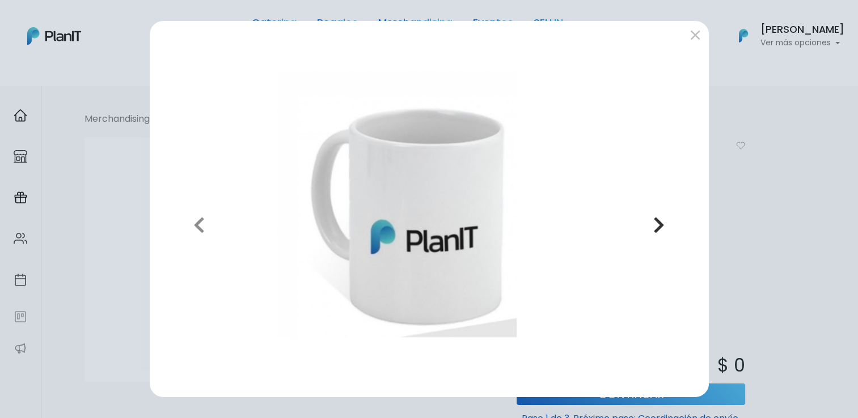
click at [657, 227] on icon "button" at bounding box center [658, 225] width 11 height 18
click at [693, 40] on button "submit" at bounding box center [695, 35] width 18 height 18
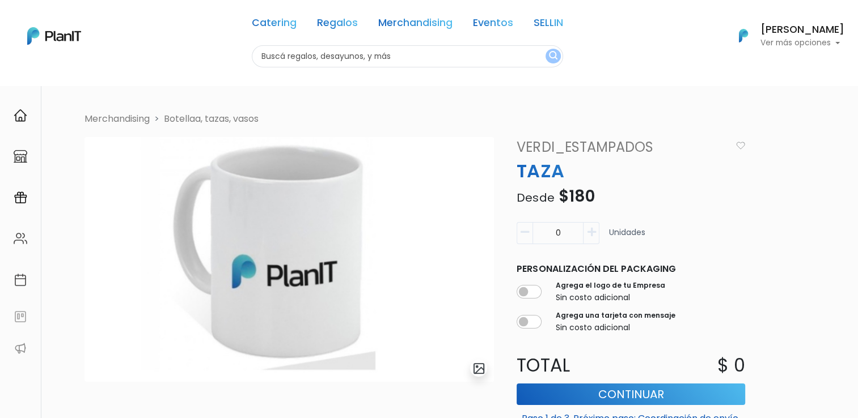
click at [593, 234] on icon "button" at bounding box center [591, 232] width 9 height 10
click at [590, 234] on icon "button" at bounding box center [591, 232] width 9 height 10
drag, startPoint x: 554, startPoint y: 235, endPoint x: 563, endPoint y: 235, distance: 9.6
click at [563, 235] on input "2" at bounding box center [557, 233] width 51 height 22
click at [740, 198] on p "Desde $180" at bounding box center [631, 197] width 242 height 24
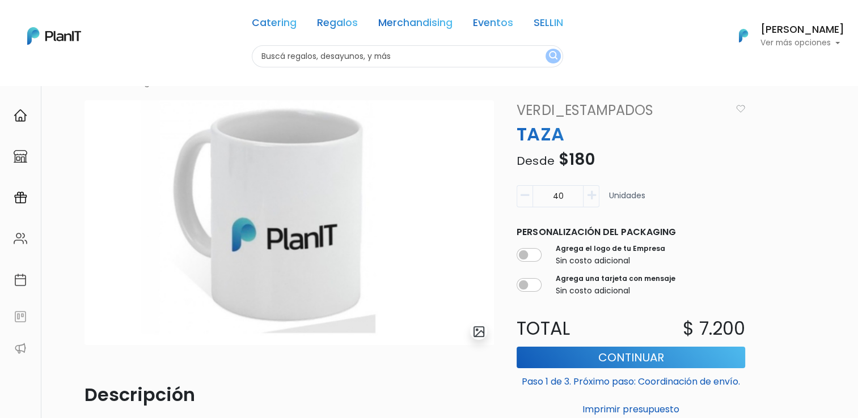
scroll to position [57, 0]
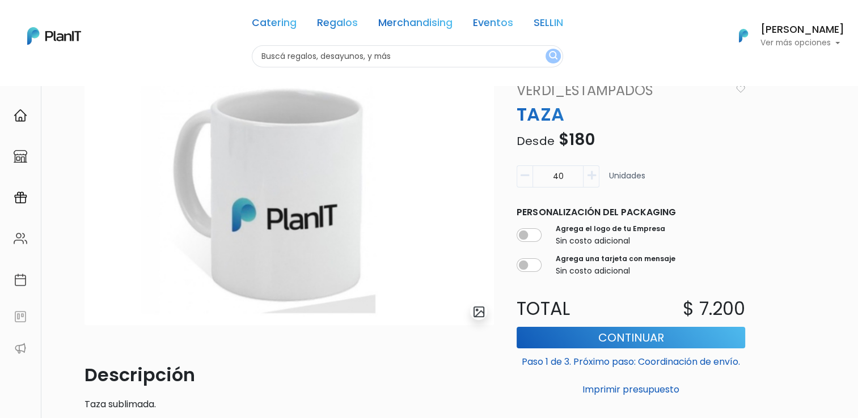
drag, startPoint x: 550, startPoint y: 178, endPoint x: 571, endPoint y: 176, distance: 20.5
click at [571, 176] on input "40" at bounding box center [557, 176] width 51 height 22
type input "30"
click at [763, 235] on div "Merchandising Botellaa, tazas, vasos slide 1 of 1 Descripción Taza sublimada. I…" at bounding box center [440, 250] width 725 height 388
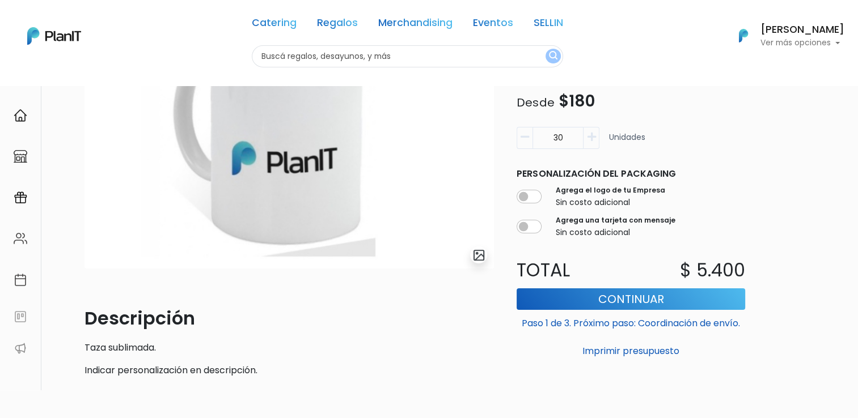
scroll to position [0, 0]
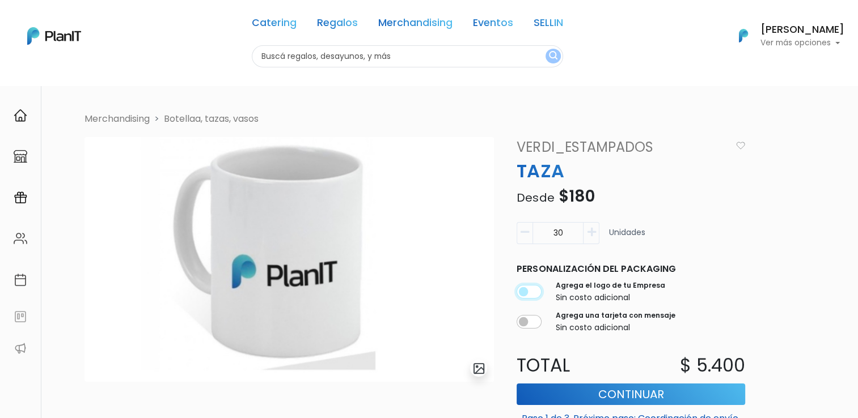
click at [537, 291] on input "checkbox" at bounding box center [528, 292] width 25 height 14
checkbox input "true"
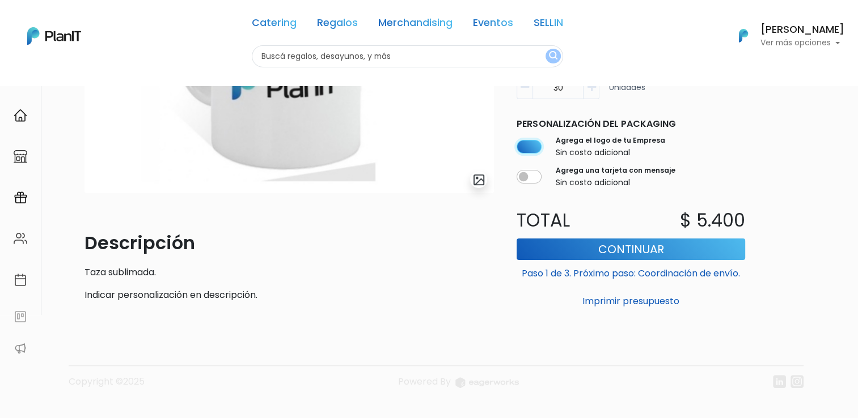
scroll to position [203, 0]
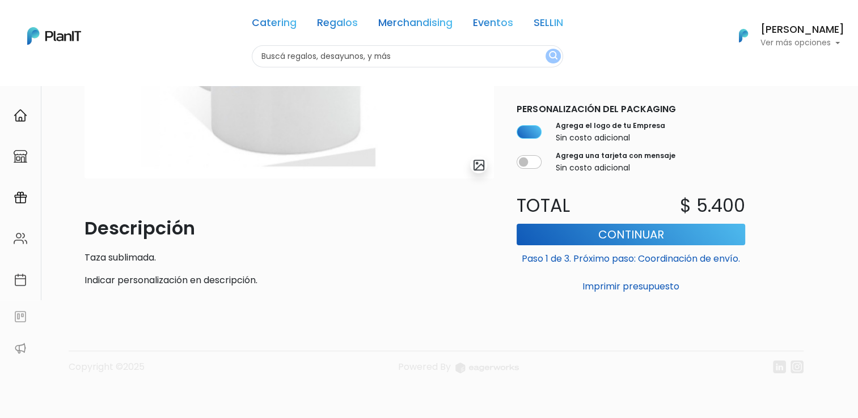
drag, startPoint x: 146, startPoint y: 280, endPoint x: 197, endPoint y: 281, distance: 51.6
click at [146, 280] on p "Indicar personalización en descripción." at bounding box center [288, 281] width 409 height 14
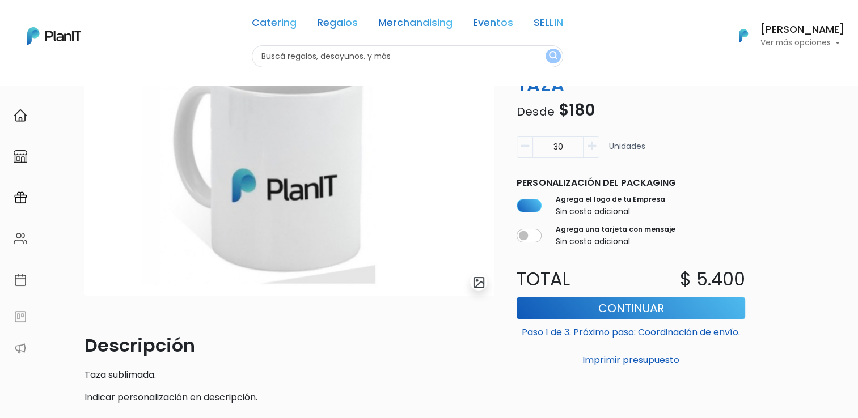
scroll to position [113, 0]
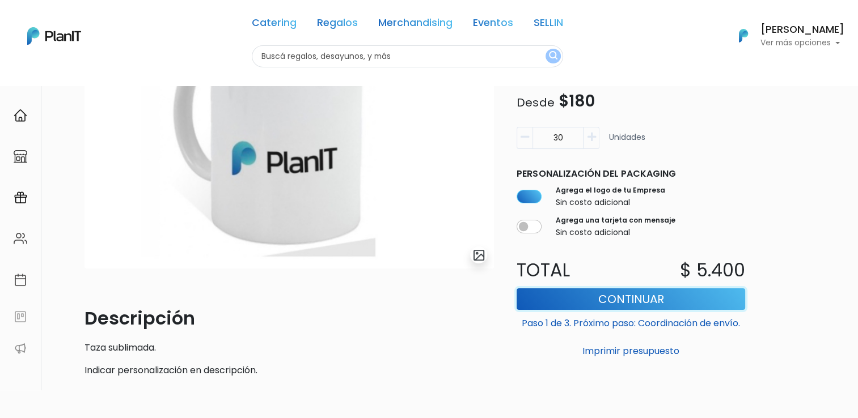
click at [646, 300] on button "Continuar" at bounding box center [630, 299] width 228 height 22
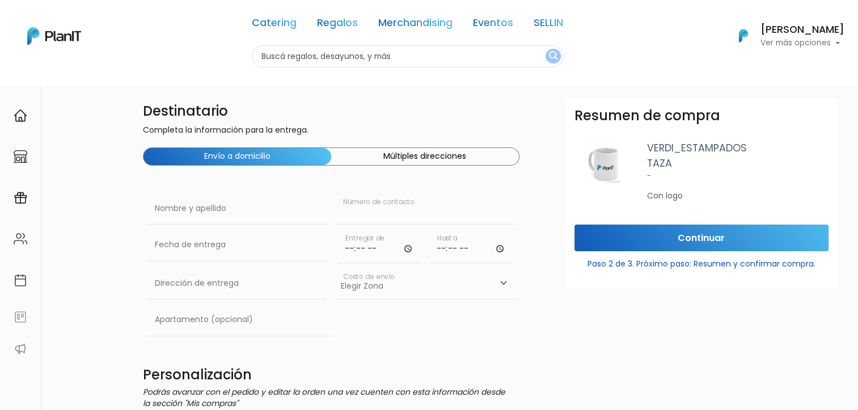
click at [349, 204] on input "text" at bounding box center [425, 209] width 179 height 32
click at [281, 214] on input "text" at bounding box center [236, 209] width 179 height 32
type input "Evertec Everec"
type input "099199256"
type input "Latu - edificio los sauces"
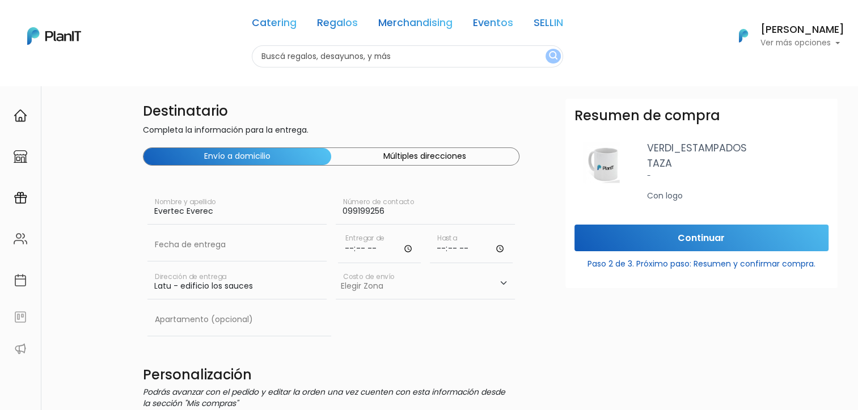
drag, startPoint x: 231, startPoint y: 209, endPoint x: 143, endPoint y: 201, distance: 88.8
click at [143, 201] on div "Evertec Everec Nombre y apellido" at bounding box center [237, 211] width 188 height 36
drag, startPoint x: 220, startPoint y: 215, endPoint x: 185, endPoint y: 208, distance: 36.3
click at [185, 208] on input "Evertec Everec" at bounding box center [236, 209] width 179 height 32
type input "Evertec - [PERSON_NAME]"
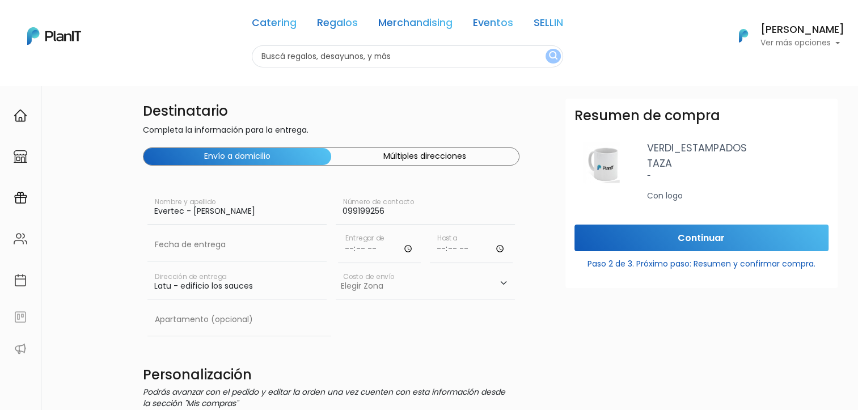
click at [400, 286] on select "Elegir [GEOGRAPHIC_DATA]- $600 Oficina- $0 [GEOGRAPHIC_DATA]- $250" at bounding box center [425, 284] width 179 height 32
select select "10"
click at [336, 268] on select "Elegir [GEOGRAPHIC_DATA]- $600 Oficina- $0 [GEOGRAPHIC_DATA]- $250" at bounding box center [425, 284] width 179 height 32
click at [259, 318] on input "text" at bounding box center [239, 320] width 184 height 32
type input "[GEOGRAPHIC_DATA]"
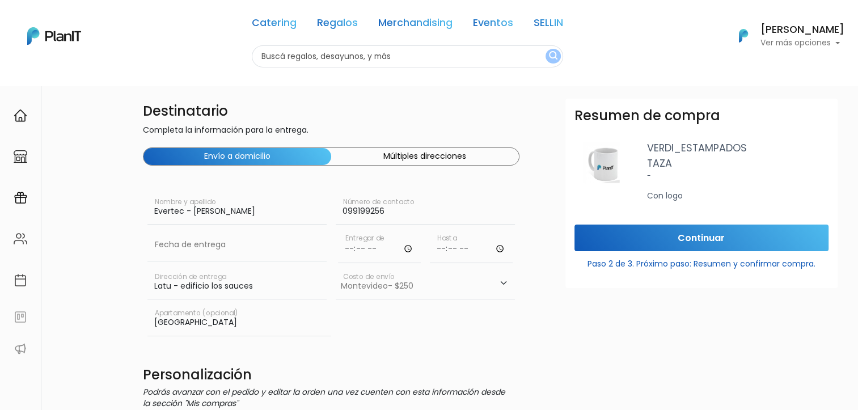
click at [368, 246] on input "time" at bounding box center [379, 246] width 83 height 34
click at [347, 250] on input "time" at bounding box center [379, 246] width 83 height 34
click at [442, 254] on input "time" at bounding box center [471, 246] width 83 height 34
type input "18:00"
click at [373, 248] on input "time" at bounding box center [379, 246] width 83 height 34
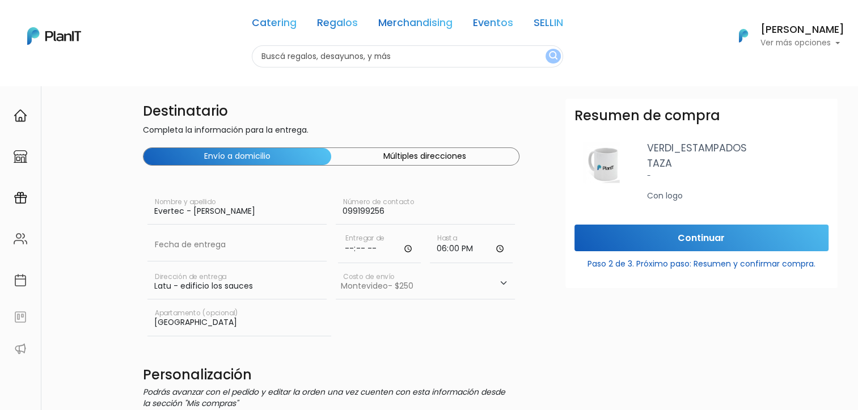
type input "09:00"
click at [415, 325] on div "montevideo Apartamento (opcional)" at bounding box center [331, 322] width 376 height 36
click at [355, 248] on input "09:00" at bounding box center [379, 246] width 83 height 34
type input "08:30"
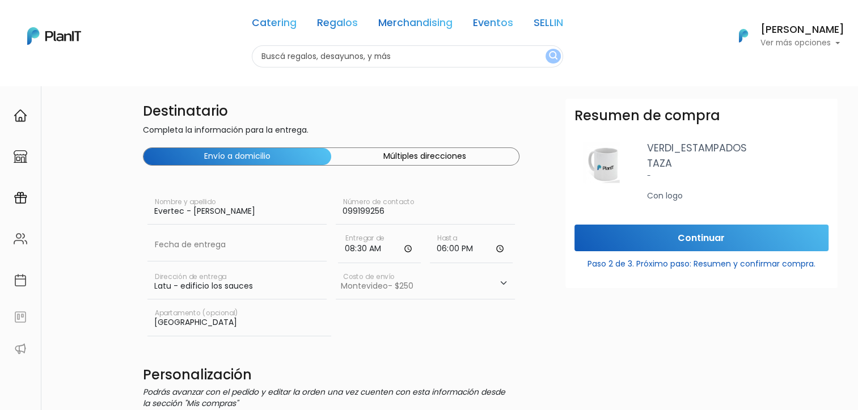
click at [500, 247] on input "18:00" at bounding box center [471, 246] width 83 height 34
click at [447, 248] on input "18:00" at bounding box center [471, 246] width 83 height 34
type input "17:00"
click at [465, 322] on div "montevideo Apartamento (opcional)" at bounding box center [331, 322] width 376 height 36
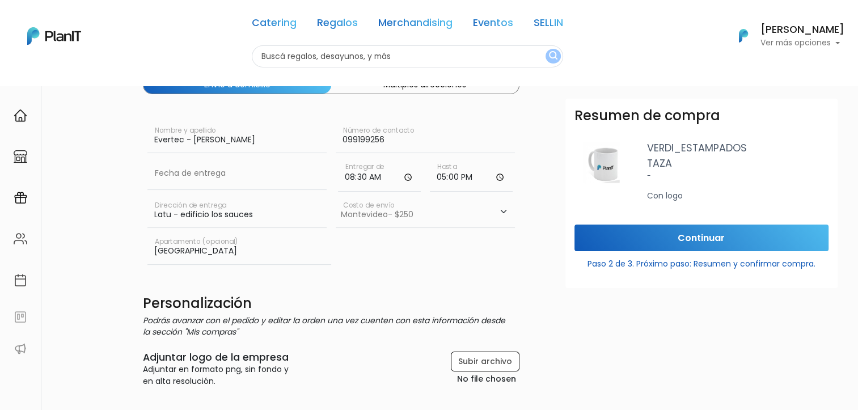
scroll to position [113, 0]
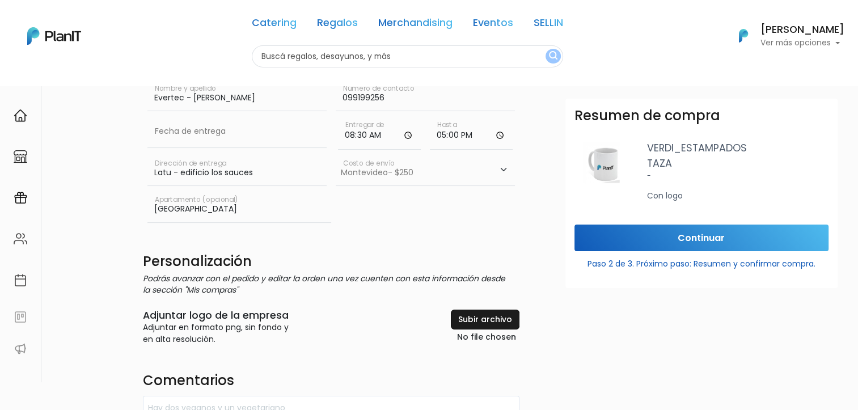
click at [473, 320] on input "file" at bounding box center [457, 326] width 121 height 35
click at [495, 317] on input "file" at bounding box center [457, 326] width 121 height 35
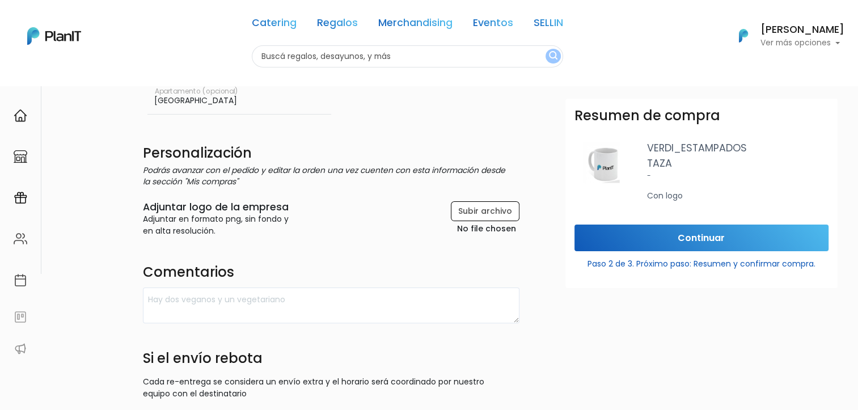
scroll to position [227, 0]
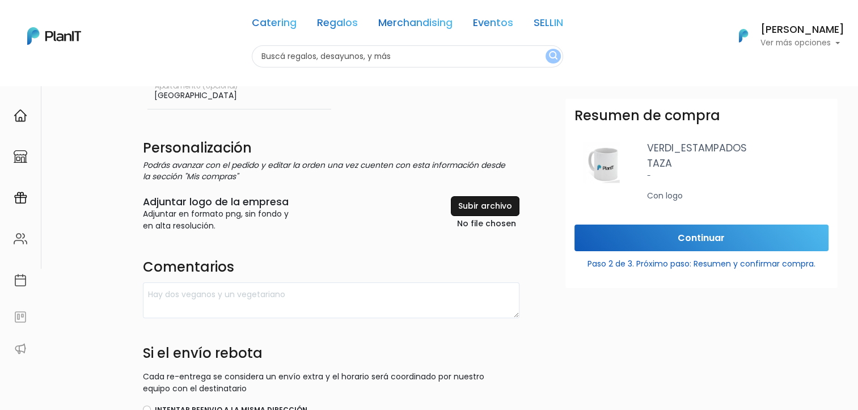
click at [481, 202] on input "file" at bounding box center [457, 213] width 121 height 35
type input "C:\fakepath\taza.pdf"
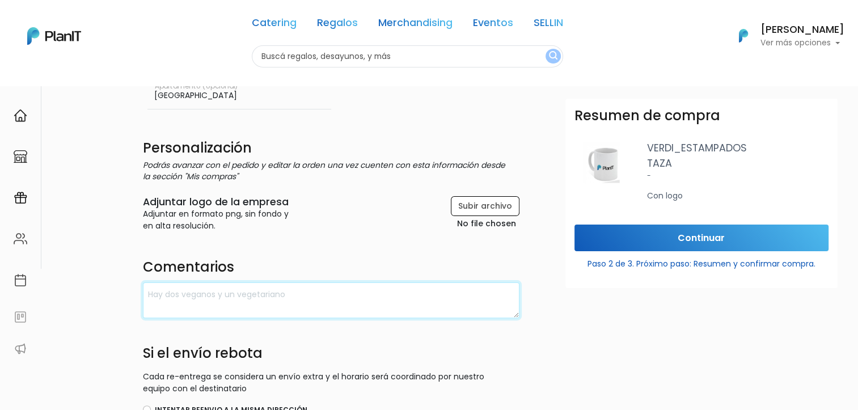
click at [360, 288] on textarea at bounding box center [331, 300] width 376 height 36
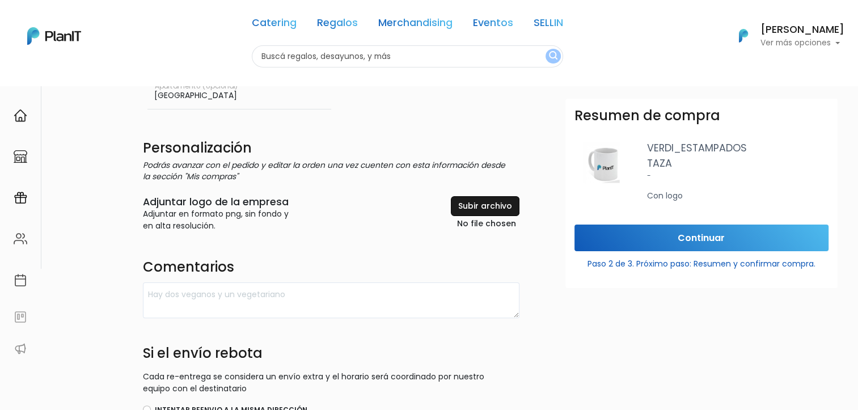
click at [466, 223] on input "file" at bounding box center [457, 213] width 121 height 35
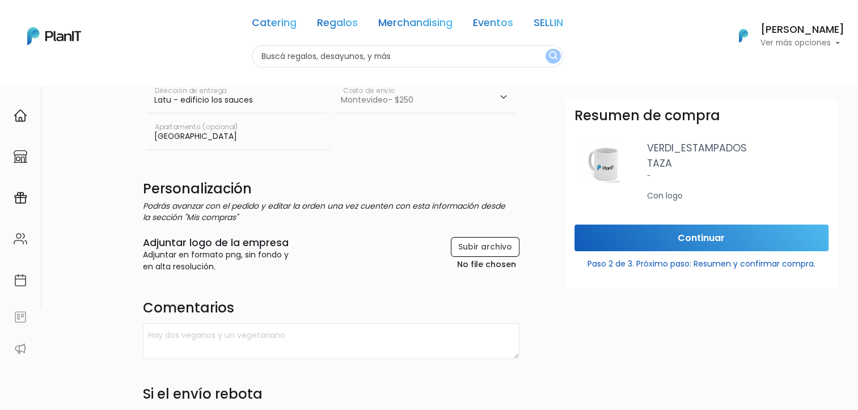
scroll to position [170, 0]
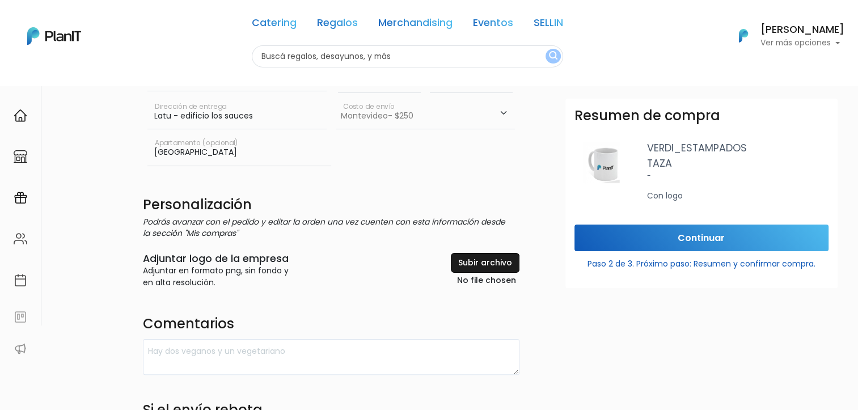
click at [478, 279] on input "file" at bounding box center [457, 270] width 121 height 35
click at [420, 308] on div "Destinatario Completa la información para la entrega. Envío a domicilio Múltipl…" at bounding box center [331, 286] width 390 height 714
click at [542, 337] on form "Destinatario Completa la información para la entrega. Envío a domicilio Múltipl…" at bounding box center [533, 286] width 780 height 714
